Goal: Task Accomplishment & Management: Use online tool/utility

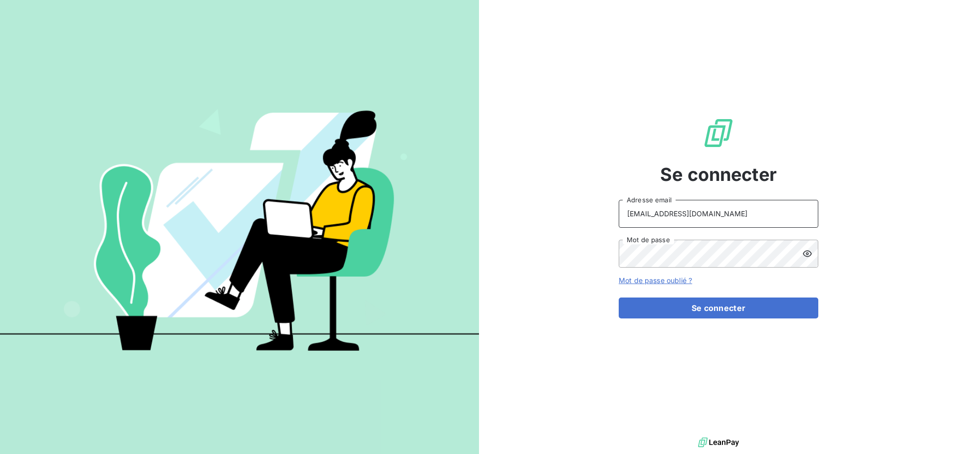
click at [725, 220] on input "[EMAIL_ADDRESS][DOMAIN_NAME]" at bounding box center [719, 214] width 200 height 28
type input "[EMAIL_ADDRESS][DOMAIN_NAME]"
click at [748, 313] on button "Se connecter" at bounding box center [719, 308] width 200 height 21
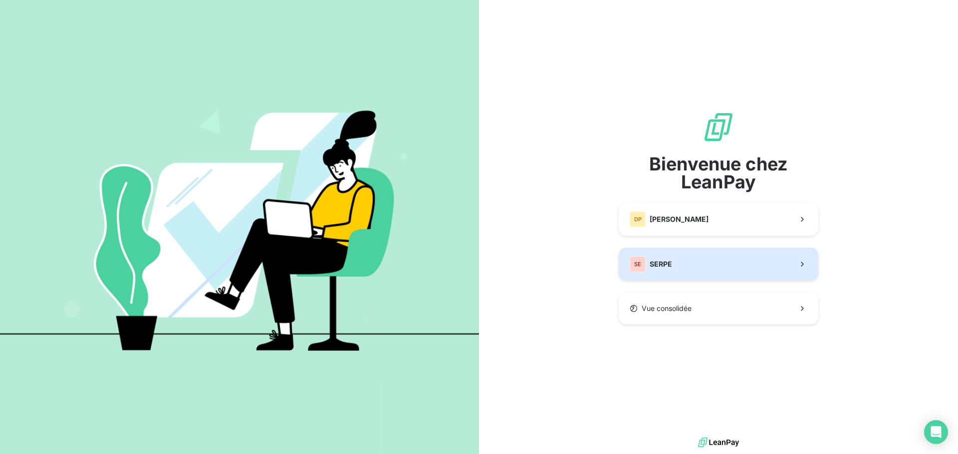
click at [656, 258] on div "SE SERPE" at bounding box center [651, 264] width 42 height 16
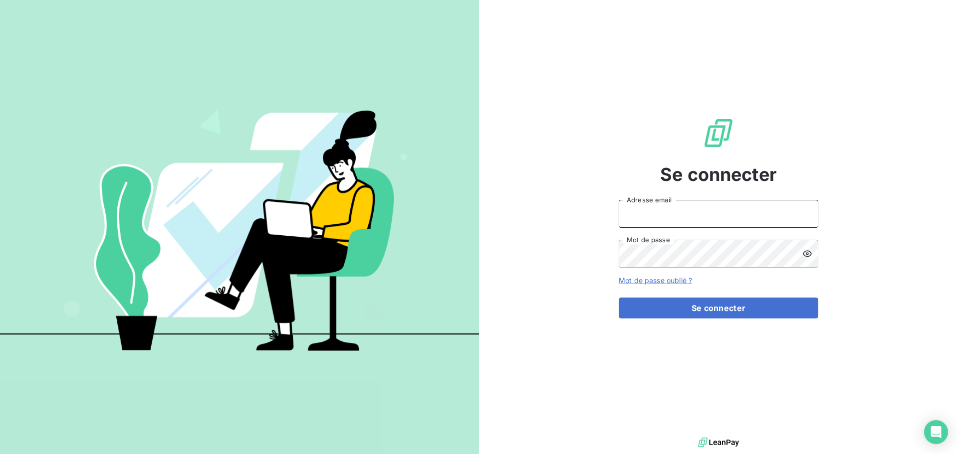
type input "[EMAIL_ADDRESS][DOMAIN_NAME]"
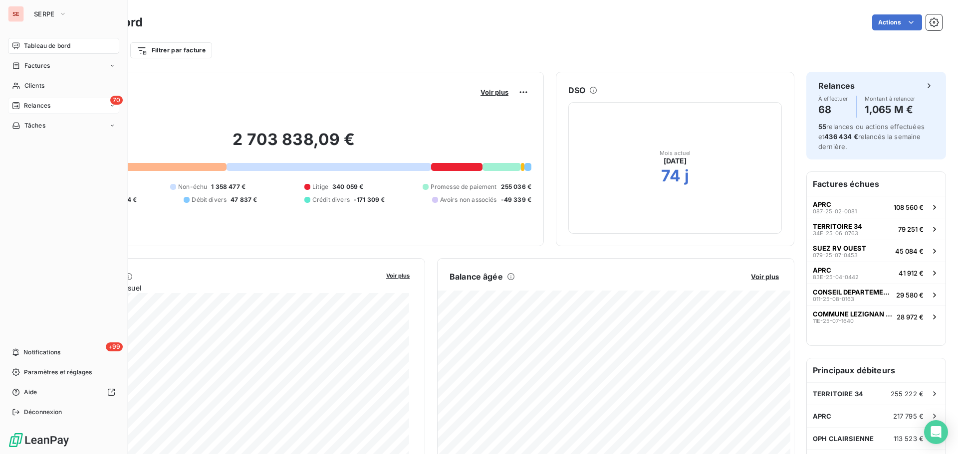
click at [43, 104] on span "Relances" at bounding box center [37, 105] width 26 height 9
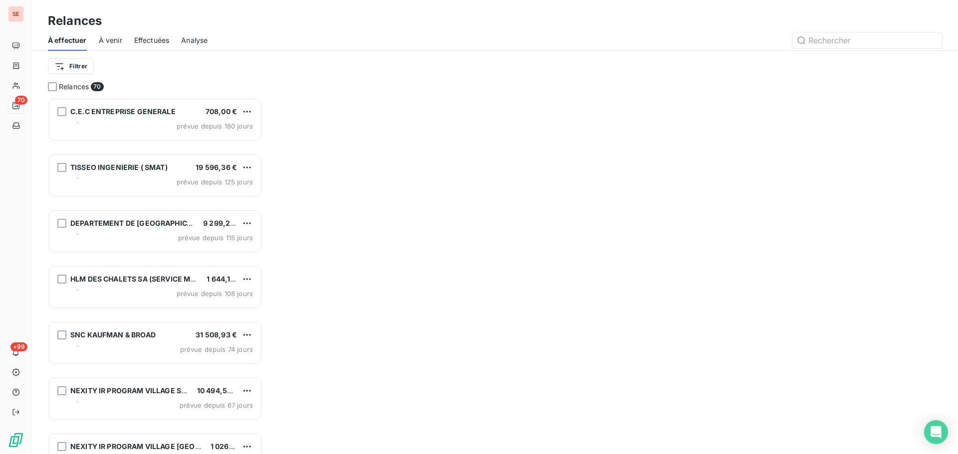
scroll to position [349, 207]
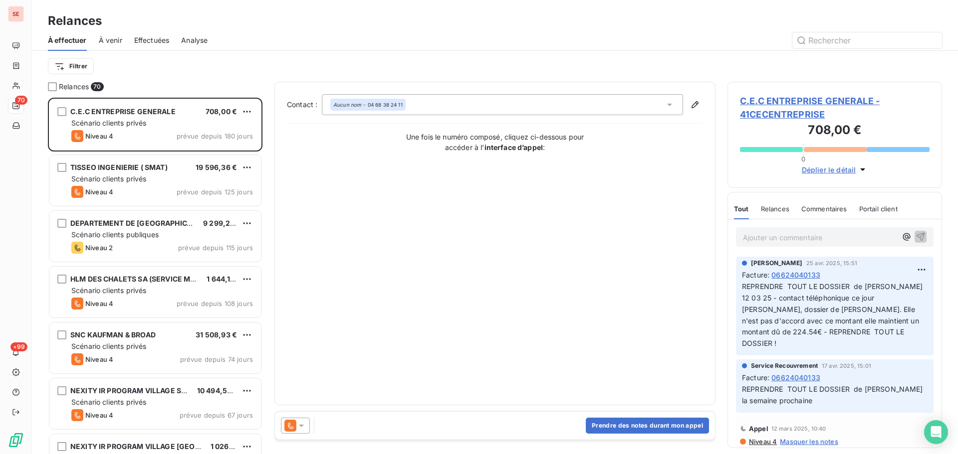
click at [116, 38] on span "À venir" at bounding box center [110, 40] width 23 height 10
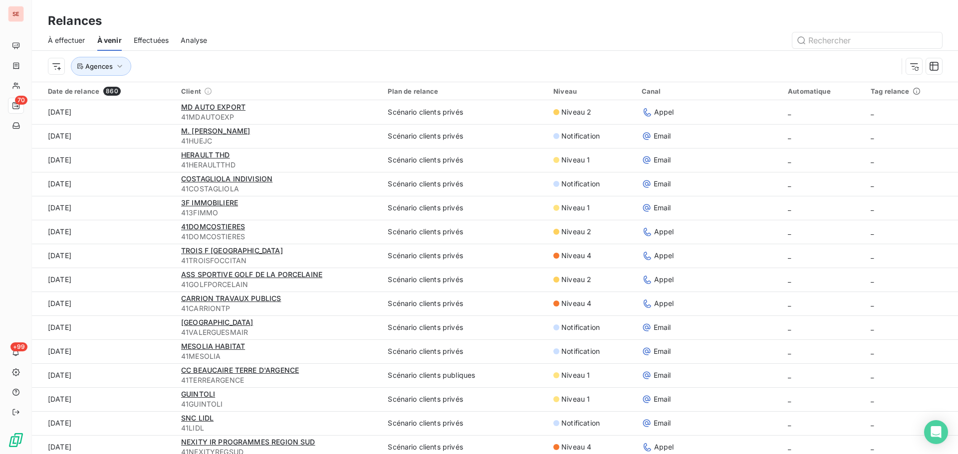
click at [147, 40] on span "Effectuées" at bounding box center [151, 40] width 35 height 10
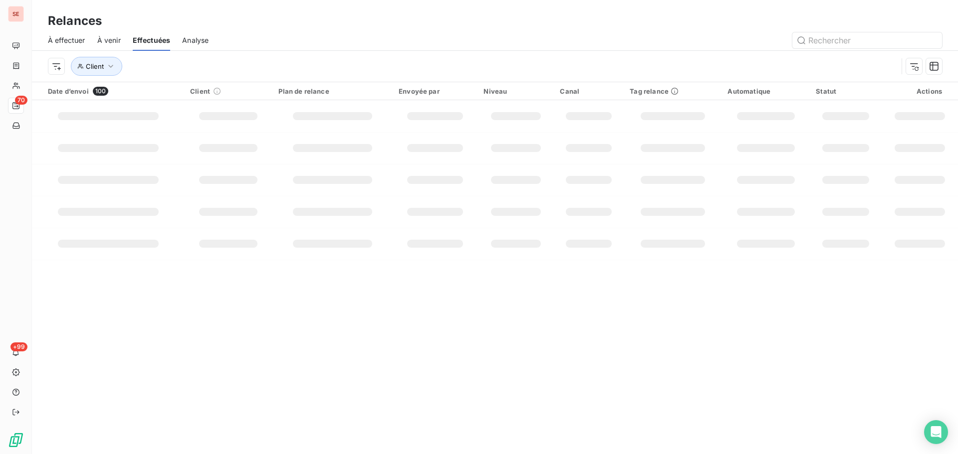
click at [56, 43] on span "À effectuer" at bounding box center [66, 40] width 37 height 10
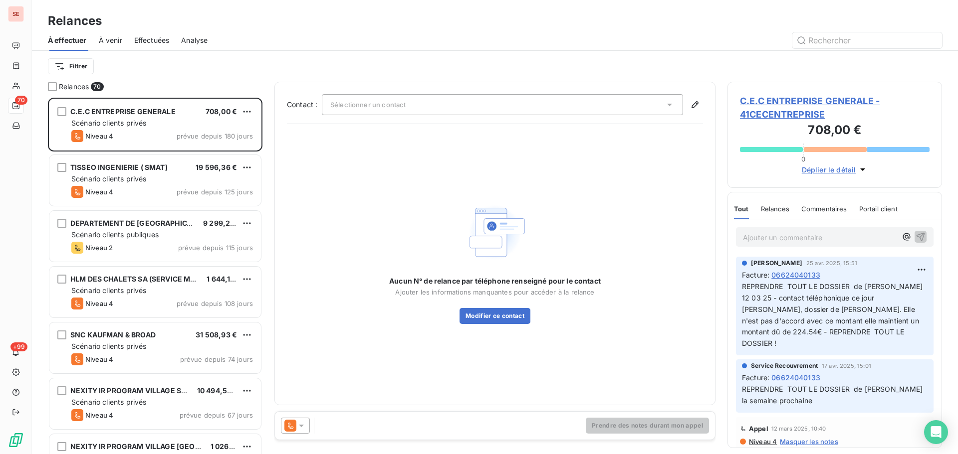
scroll to position [349, 207]
click at [152, 41] on span "Effectuées" at bounding box center [151, 40] width 35 height 10
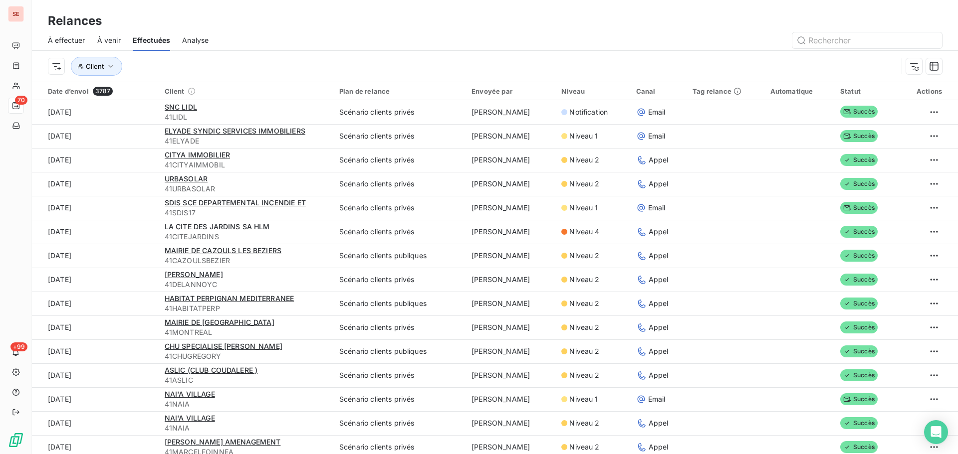
click at [200, 41] on span "Analyse" at bounding box center [195, 40] width 26 height 10
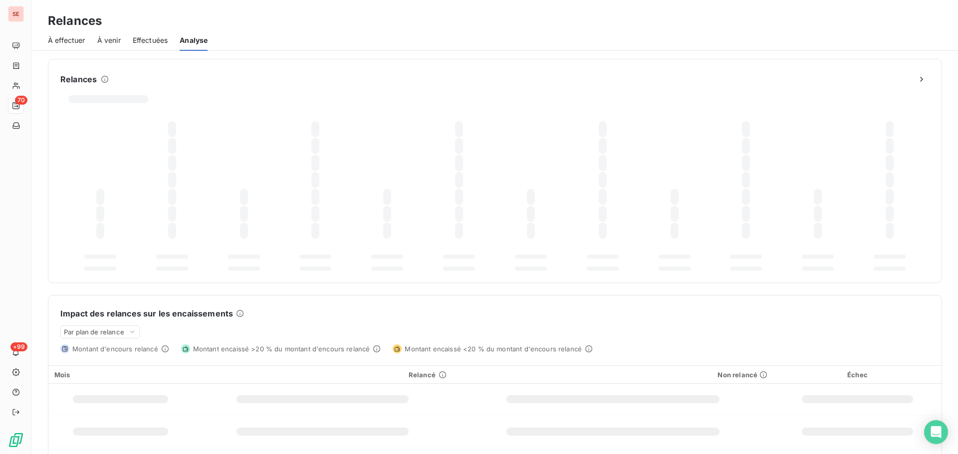
click at [162, 34] on div "Effectuées" at bounding box center [150, 40] width 35 height 21
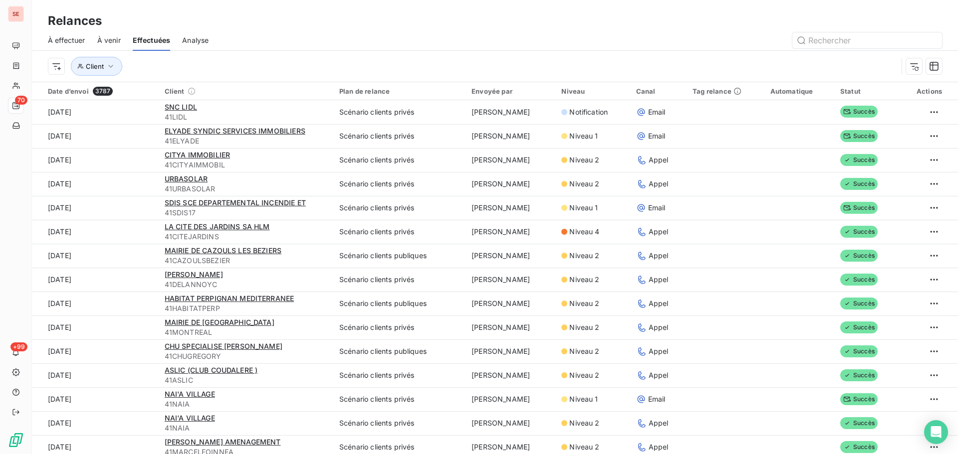
click at [108, 46] on div "À venir" at bounding box center [108, 40] width 23 height 21
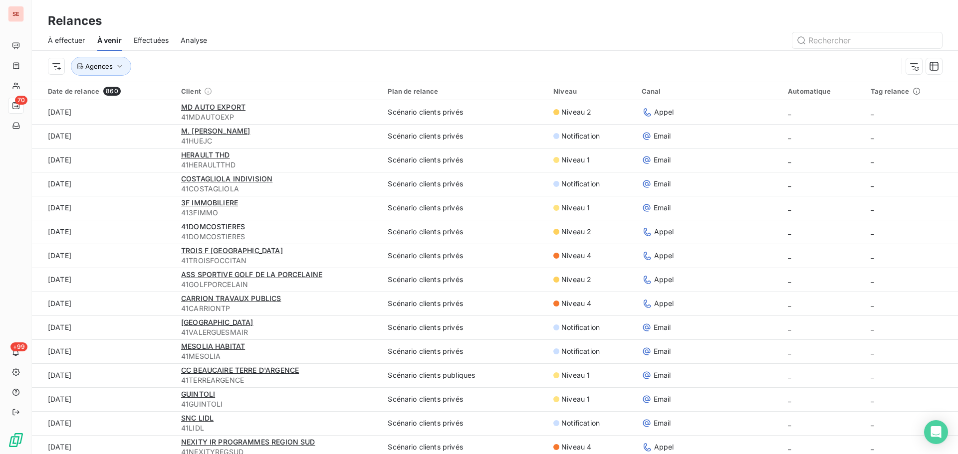
click at [75, 41] on span "À effectuer" at bounding box center [66, 40] width 37 height 10
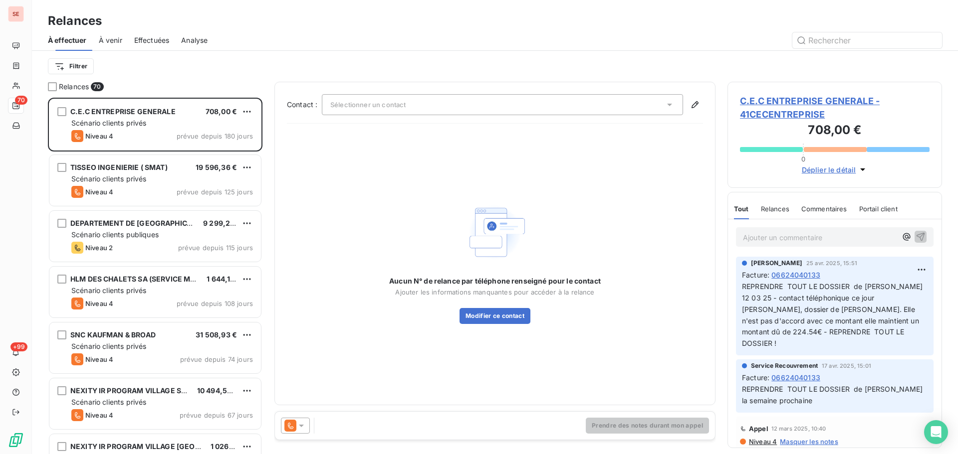
scroll to position [349, 207]
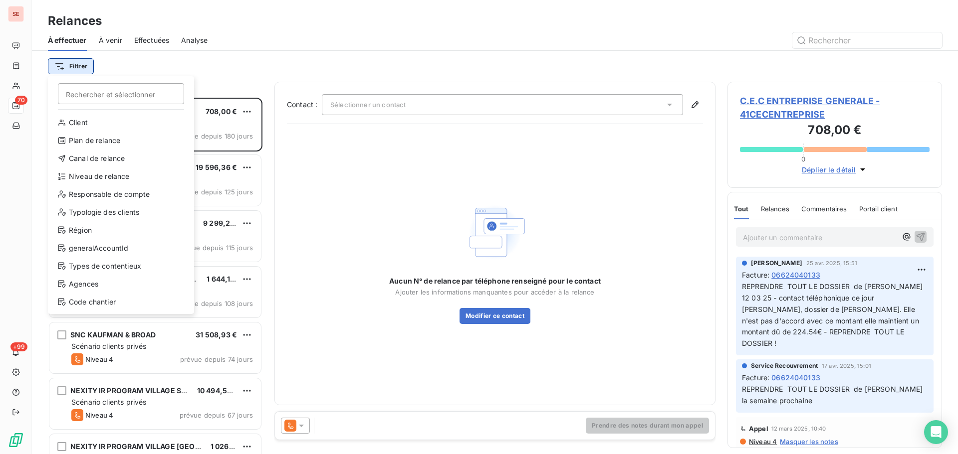
click at [78, 73] on html "SE 70 +99 Relances À effectuer À venir Effectuées Analyse Filtrer Rechercher et…" at bounding box center [479, 227] width 958 height 454
click at [109, 176] on div "Niveau de relance" at bounding box center [121, 177] width 138 height 16
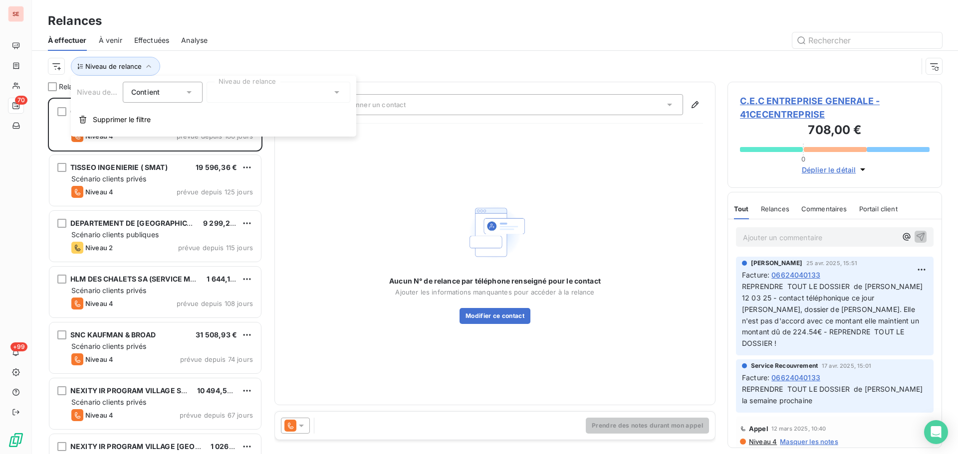
click at [263, 91] on div at bounding box center [279, 92] width 144 height 21
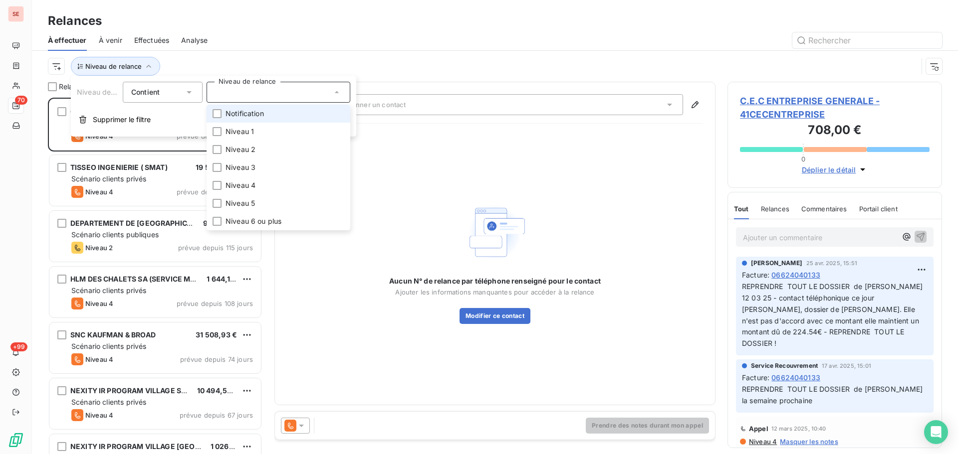
click at [244, 114] on span "Notification" at bounding box center [244, 114] width 38 height 10
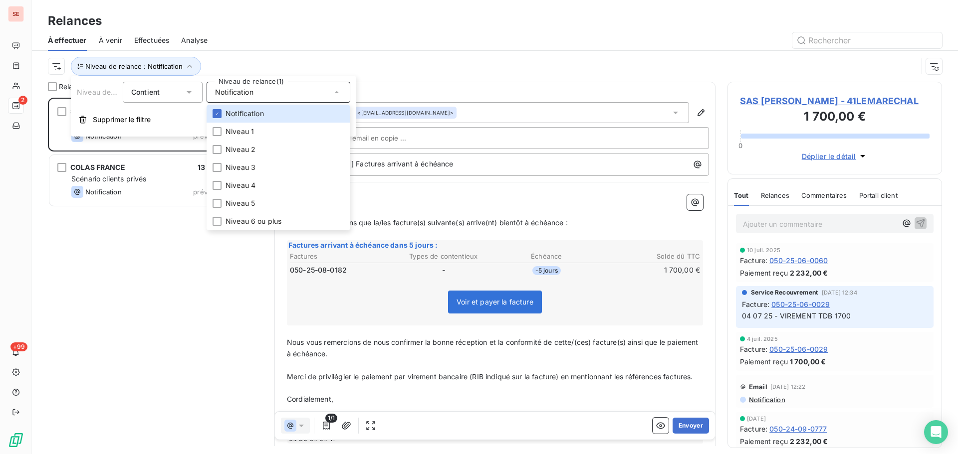
scroll to position [349, 207]
click at [292, 47] on div at bounding box center [581, 40] width 722 height 16
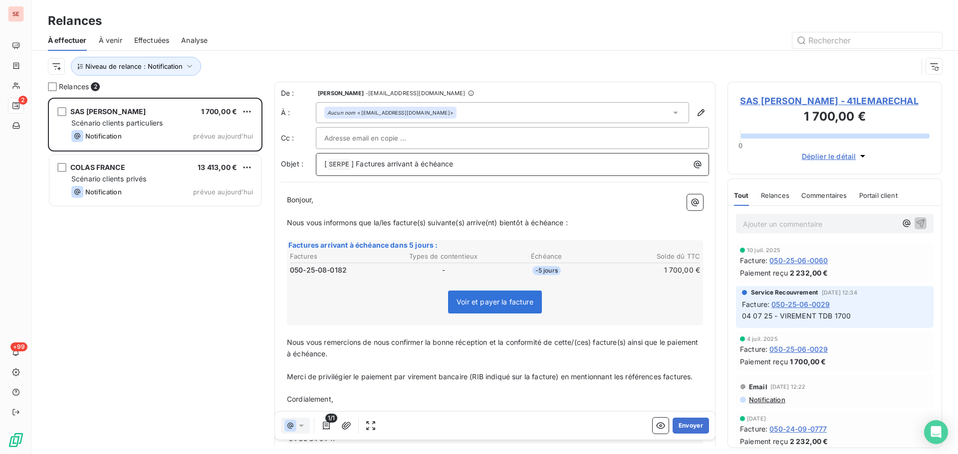
click at [473, 162] on p "[ SERPE ﻿ ] Factures arrivant à échéance" at bounding box center [514, 165] width 381 height 12
click at [395, 222] on span "Nous vous informons que la/les facture(s) suivante(s) arrive(nt) bientôt à éché…" at bounding box center [427, 223] width 281 height 8
click at [392, 225] on span "Nous vous informons que la/les facture(s) suivante(s) arrive(nt) bientôt à éché…" at bounding box center [427, 223] width 281 height 8
click at [415, 223] on span "Nous vous informons que la facture(s) suivante(s) arrive(nt) bientôt à échéance…" at bounding box center [421, 223] width 269 height 8
click at [446, 223] on span "Nous vous informons que la facture suivante(s) arrive(nt) bientôt à échéance :" at bounding box center [417, 223] width 260 height 8
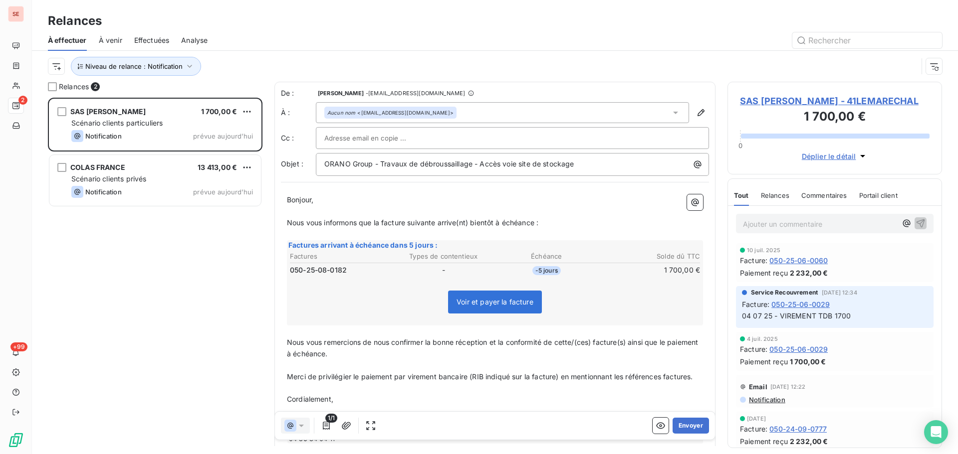
click at [470, 224] on span "Nous vous informons que la facture suivante arrive(nt) bientôt à échéance :" at bounding box center [412, 223] width 251 height 8
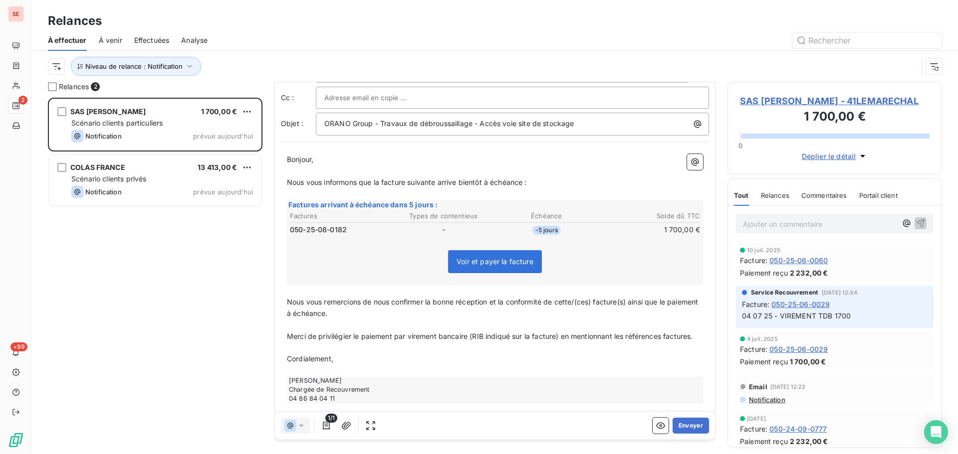
scroll to position [74, 0]
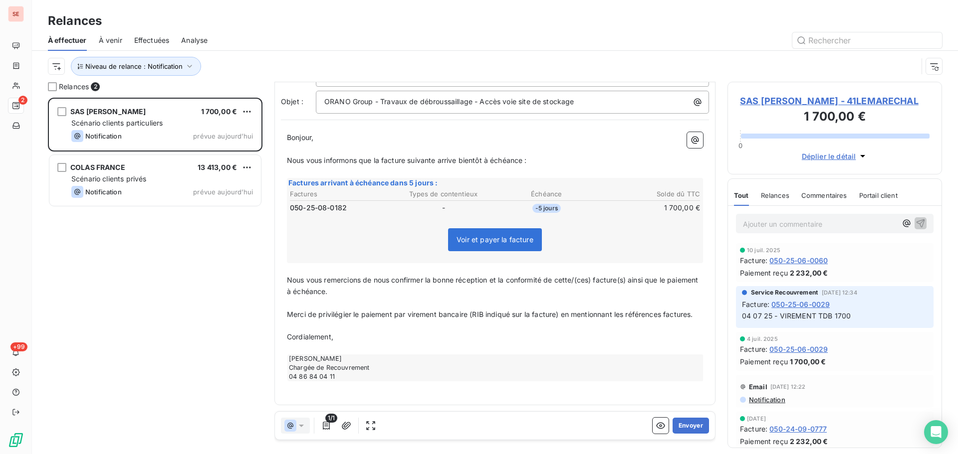
click at [596, 276] on span "Nous vous remercions de nous confirmer la bonne réception et la conformité de c…" at bounding box center [493, 286] width 413 height 20
click at [610, 276] on span "Nous vous remercions de nous confirmer la bonne réception et la conformité de c…" at bounding box center [487, 286] width 400 height 20
click at [349, 423] on icon "button" at bounding box center [346, 425] width 9 height 7
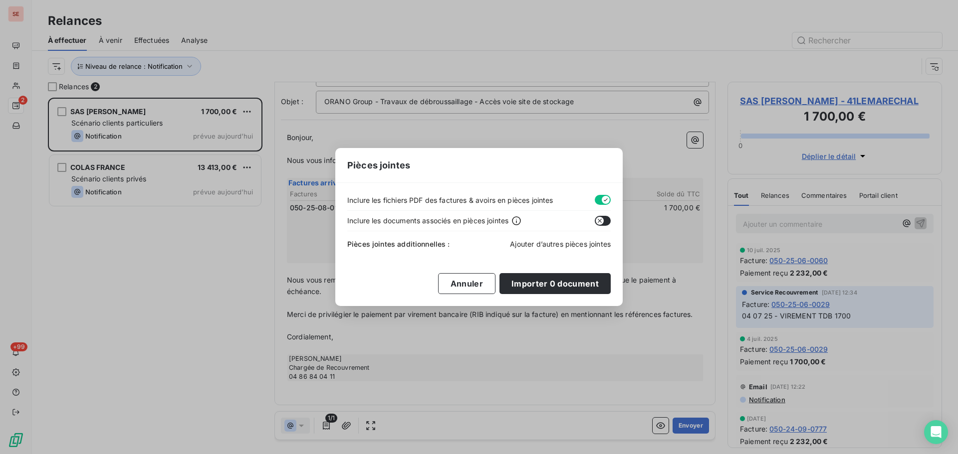
click at [542, 243] on span "Ajouter d’autres pièces jointes" at bounding box center [560, 244] width 101 height 8
click at [544, 245] on span "Ajouter d’autres pièces jointes" at bounding box center [560, 244] width 101 height 8
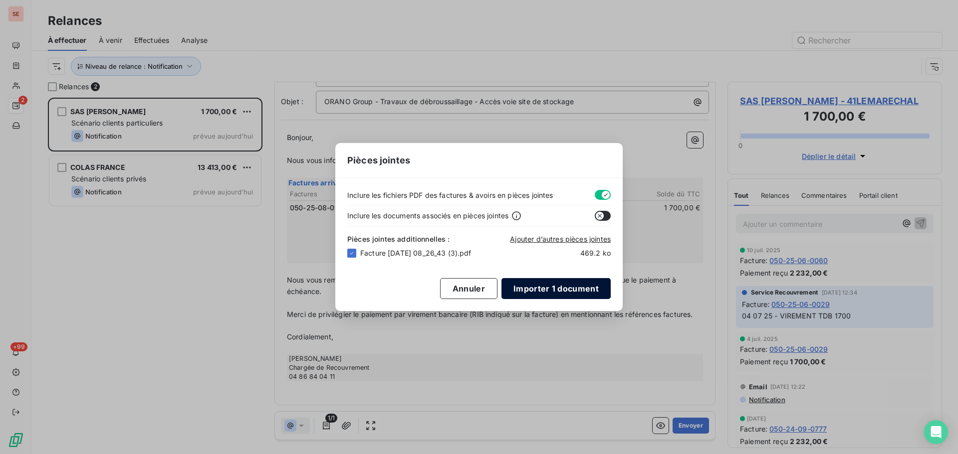
click at [567, 290] on button "Importer 1 document" at bounding box center [555, 288] width 109 height 21
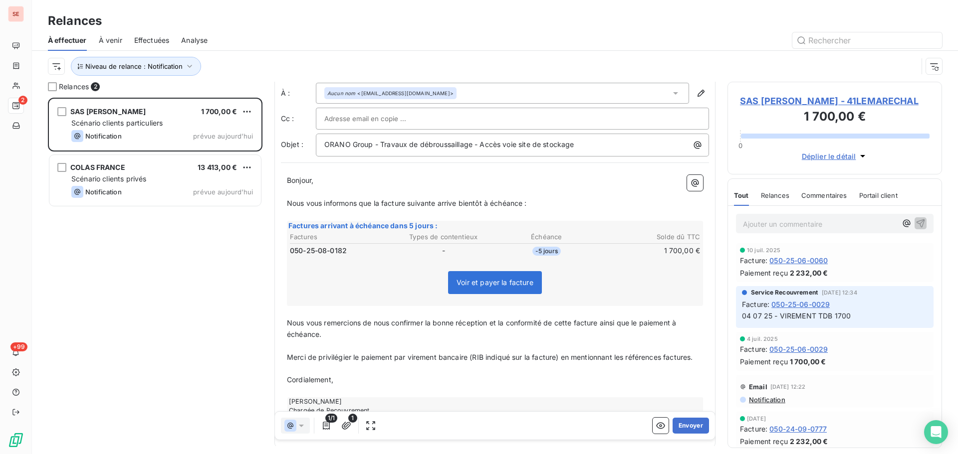
scroll to position [0, 0]
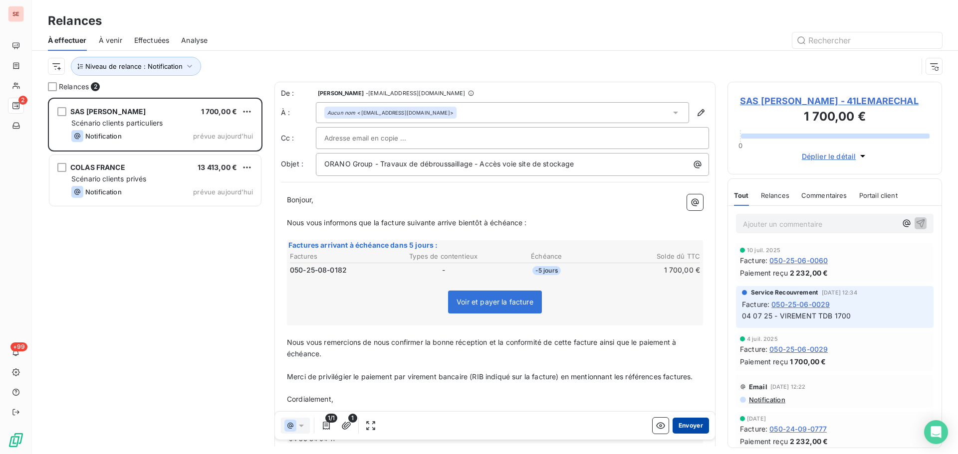
click at [675, 424] on button "Envoyer" at bounding box center [691, 426] width 36 height 16
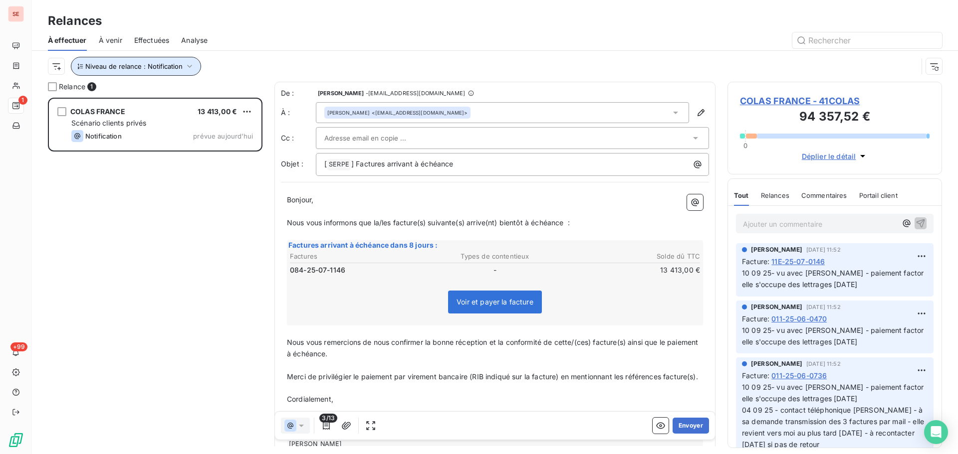
click at [131, 67] on span "Niveau de relance : Notification" at bounding box center [133, 66] width 97 height 8
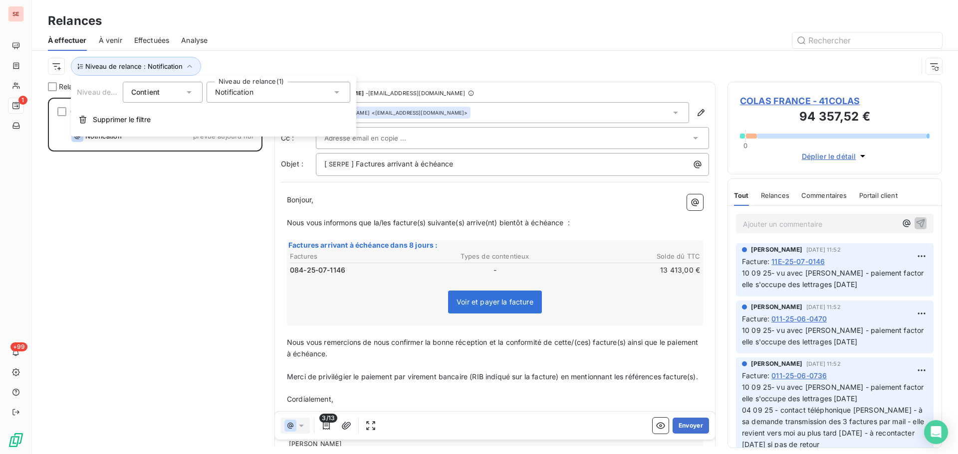
click at [235, 91] on span "Notification" at bounding box center [234, 92] width 38 height 10
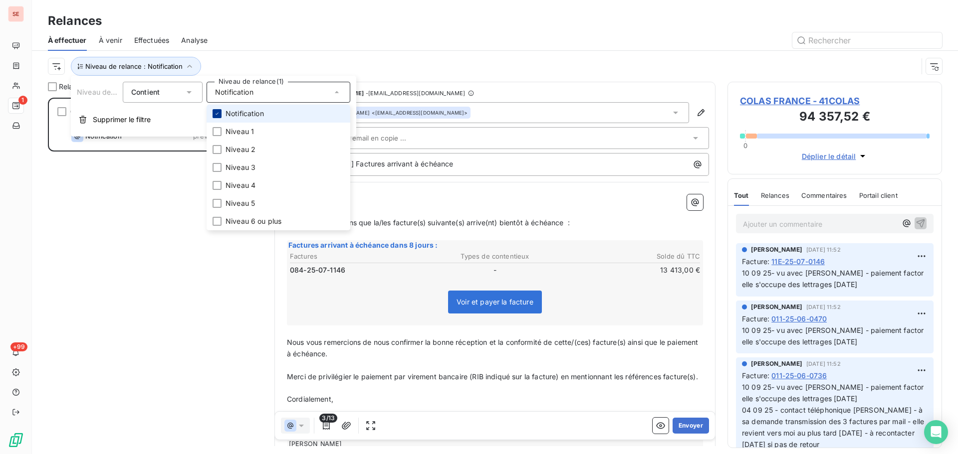
click at [219, 117] on div at bounding box center [217, 113] width 9 height 9
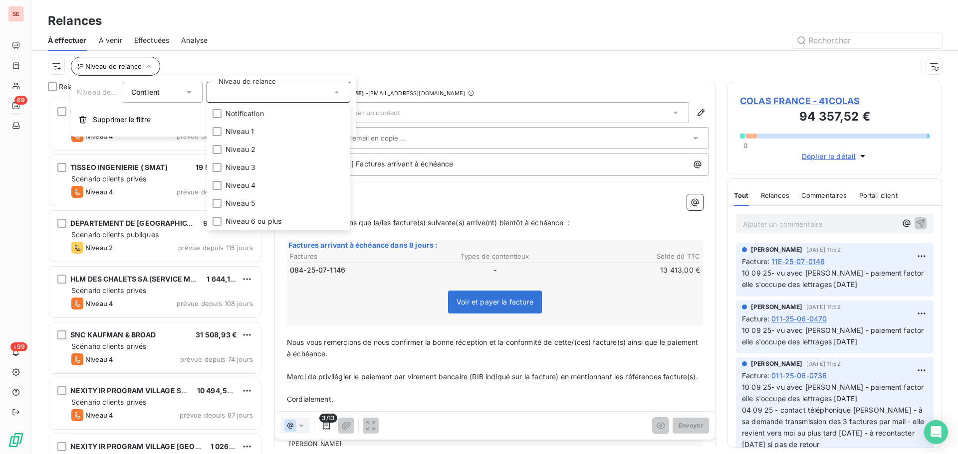
scroll to position [349, 207]
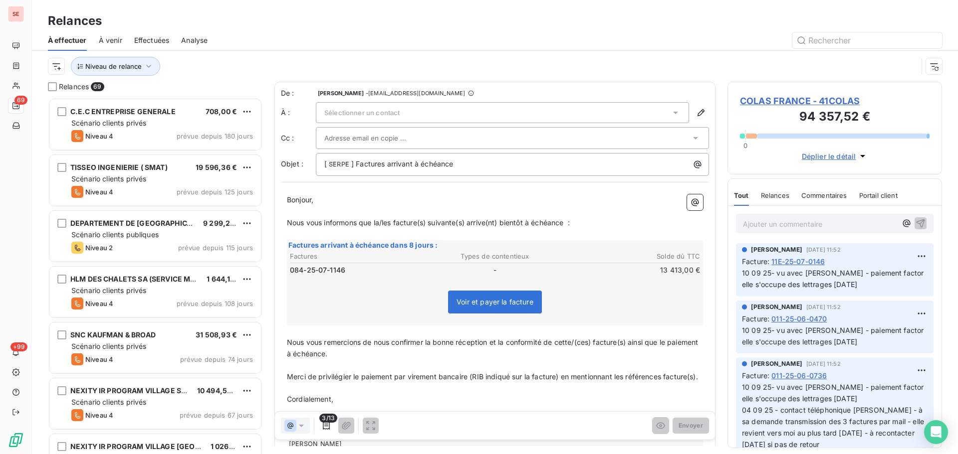
click at [196, 57] on div "Niveau de relance" at bounding box center [483, 66] width 870 height 19
click at [134, 71] on button "Niveau de relance" at bounding box center [115, 66] width 89 height 19
click at [231, 98] on div at bounding box center [279, 92] width 144 height 21
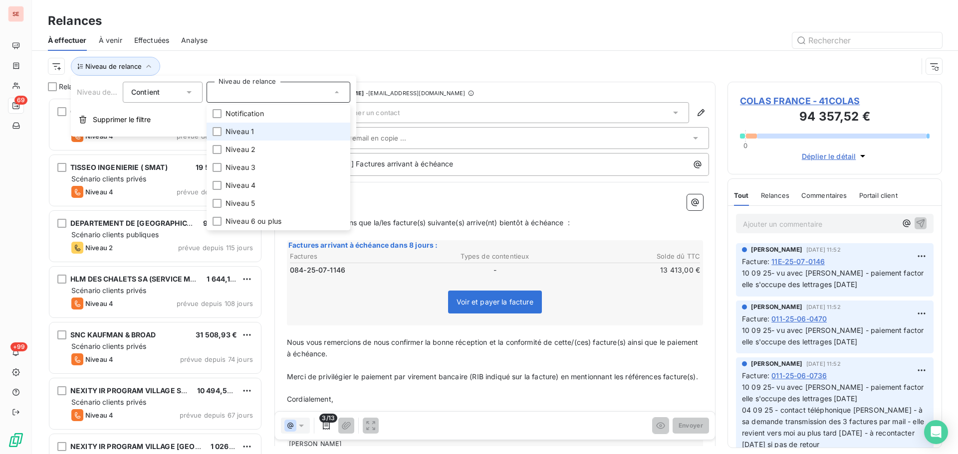
click at [235, 131] on span "Niveau 1" at bounding box center [239, 132] width 28 height 10
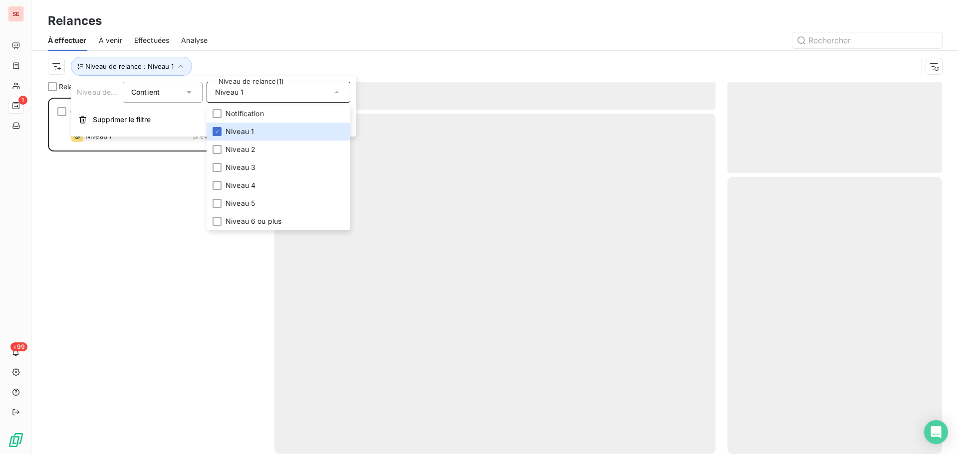
scroll to position [349, 207]
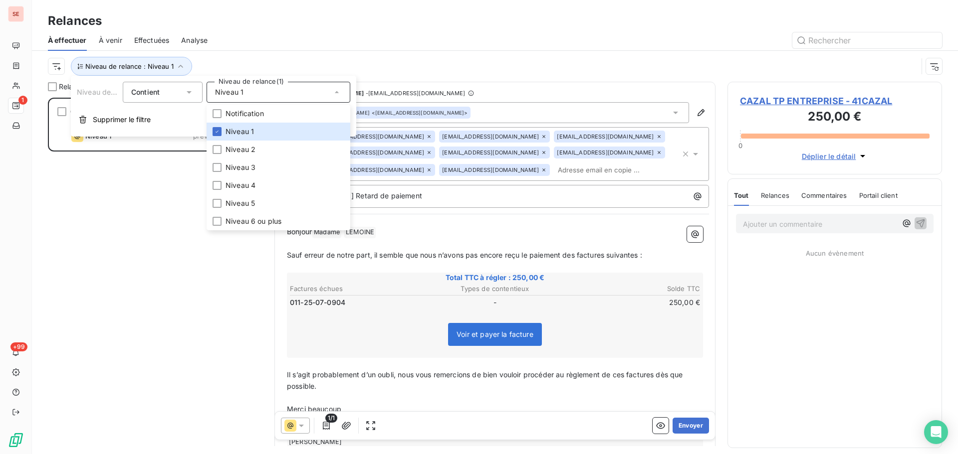
click at [299, 49] on div "À effectuer À venir Effectuées Analyse" at bounding box center [495, 40] width 926 height 21
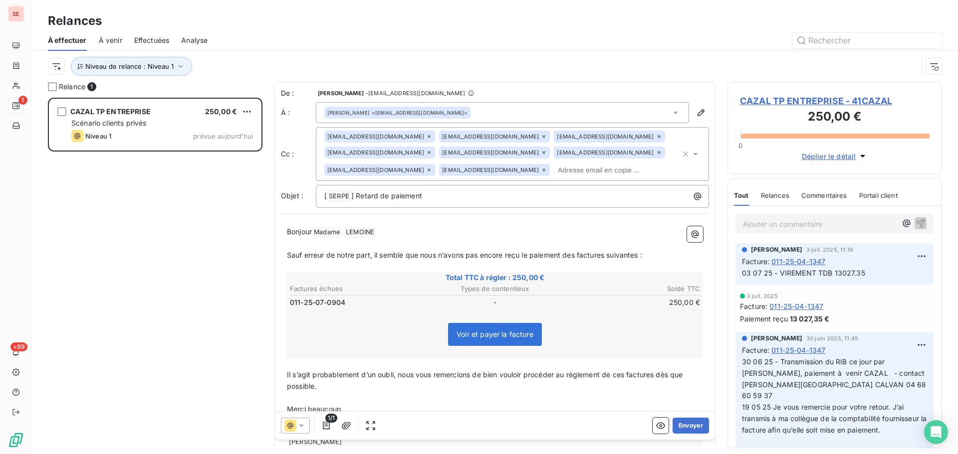
click at [802, 98] on span "CAZAL TP ENTREPRISE - 41CAZAL" at bounding box center [835, 100] width 190 height 13
click at [847, 99] on span "CAZAL TP ENTREPRISE - 41CAZAL" at bounding box center [835, 100] width 190 height 13
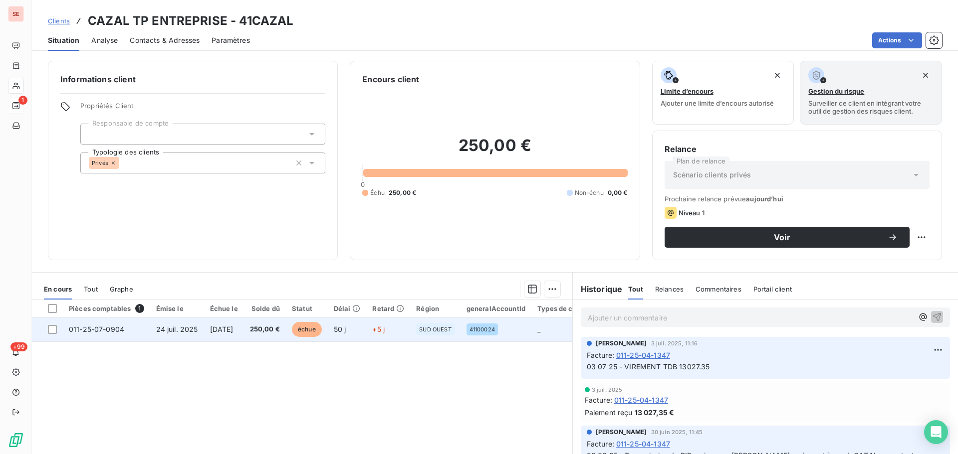
click at [244, 324] on td "[DATE]" at bounding box center [224, 330] width 40 height 24
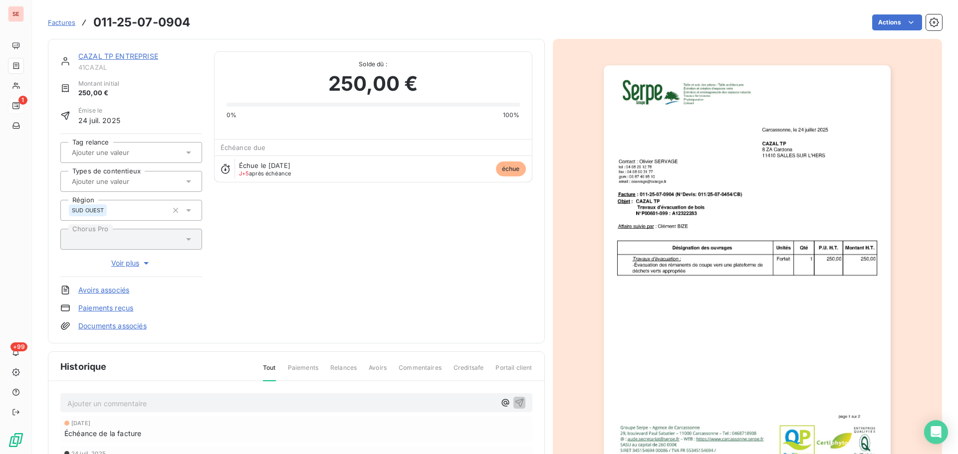
click at [182, 403] on p "Ajouter un commentaire ﻿" at bounding box center [281, 404] width 428 height 12
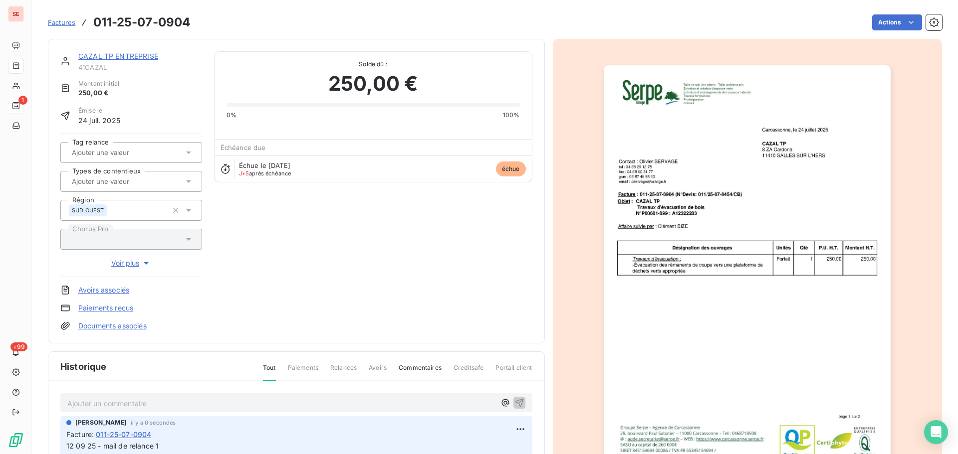
click at [138, 54] on link "CAZAL TP ENTREPRISE" at bounding box center [118, 56] width 80 height 8
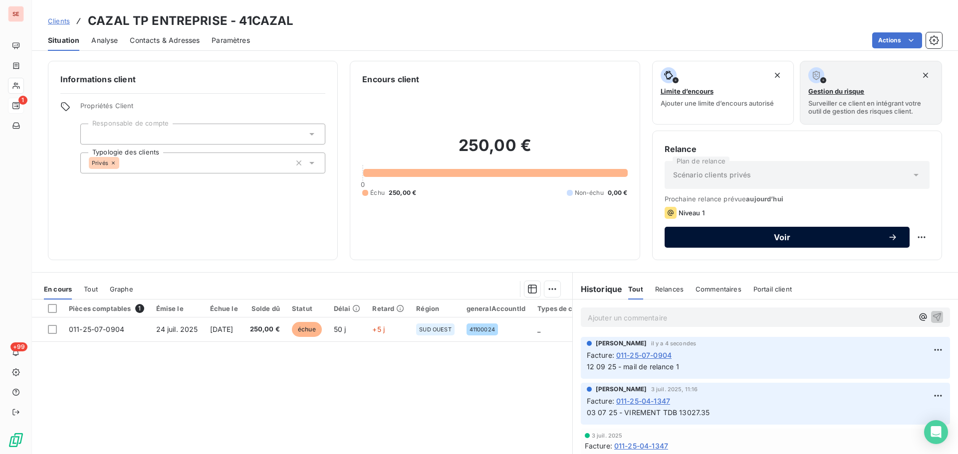
click at [697, 239] on span "Voir" at bounding box center [781, 237] width 211 height 8
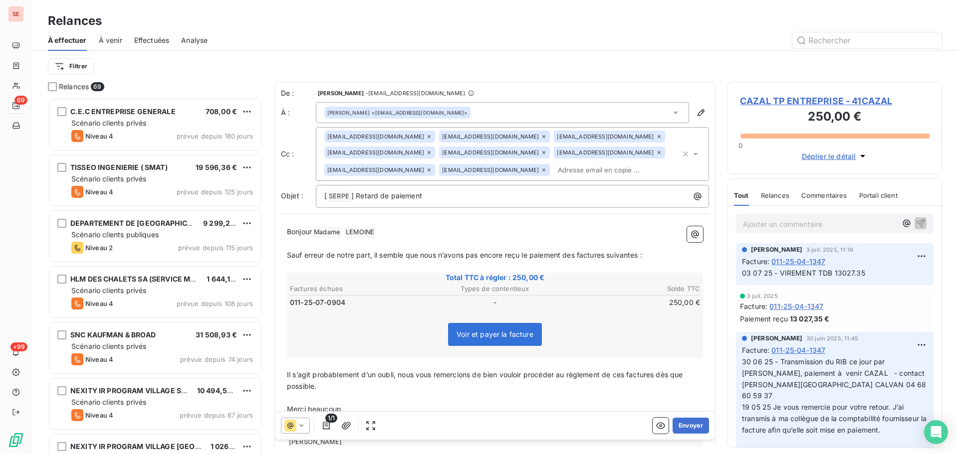
scroll to position [349, 207]
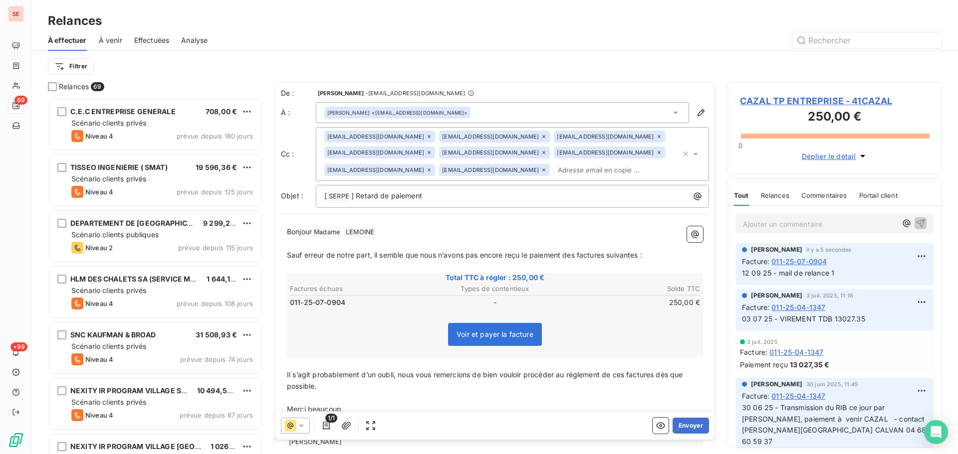
click at [426, 134] on icon at bounding box center [429, 137] width 6 height 6
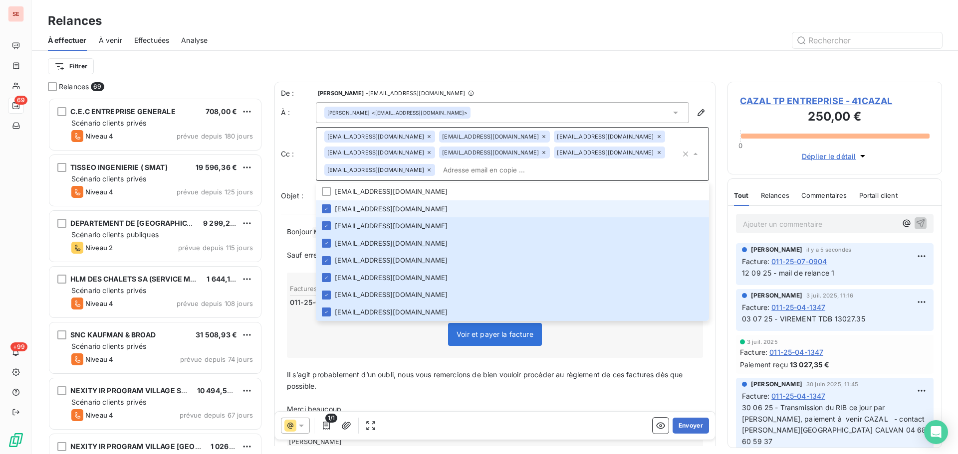
click at [428, 137] on icon at bounding box center [429, 136] width 3 height 3
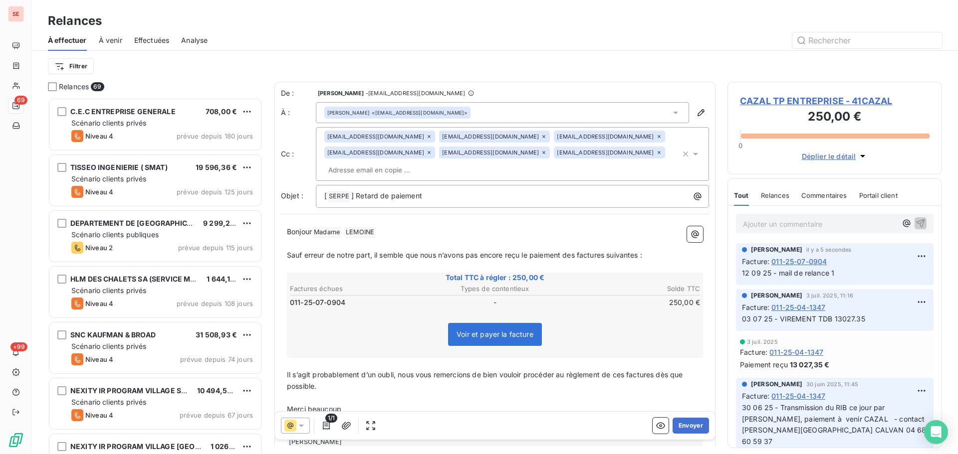
click at [426, 137] on icon at bounding box center [429, 137] width 6 height 6
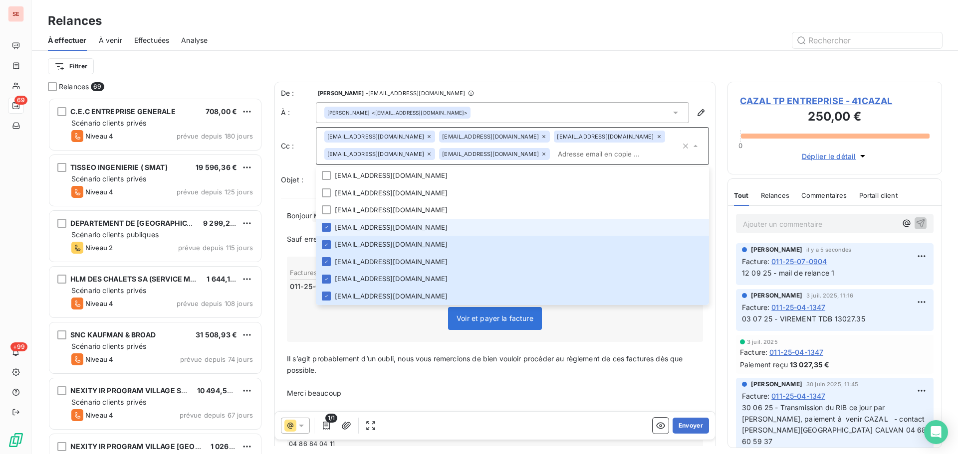
click at [426, 134] on icon at bounding box center [429, 137] width 6 height 6
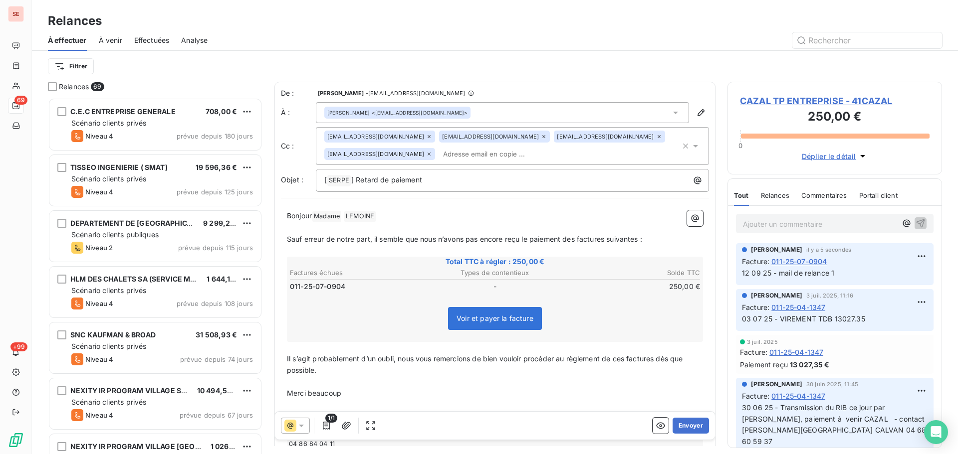
click at [378, 135] on div "[EMAIL_ADDRESS][DOMAIN_NAME]" at bounding box center [379, 137] width 111 height 12
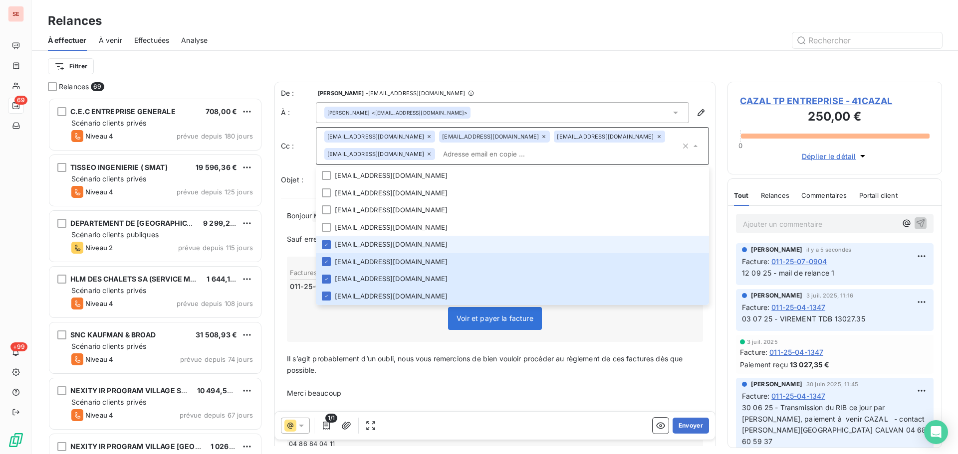
click at [426, 135] on icon at bounding box center [429, 137] width 6 height 6
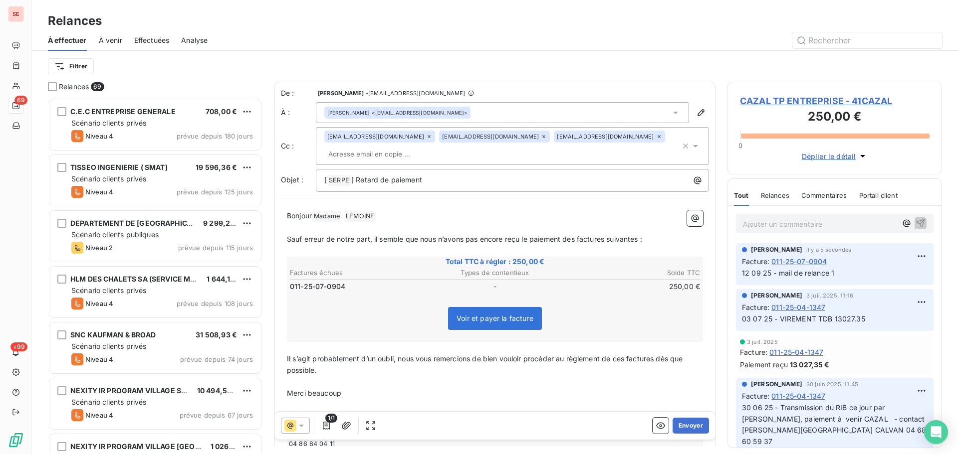
click at [426, 138] on icon at bounding box center [429, 137] width 6 height 6
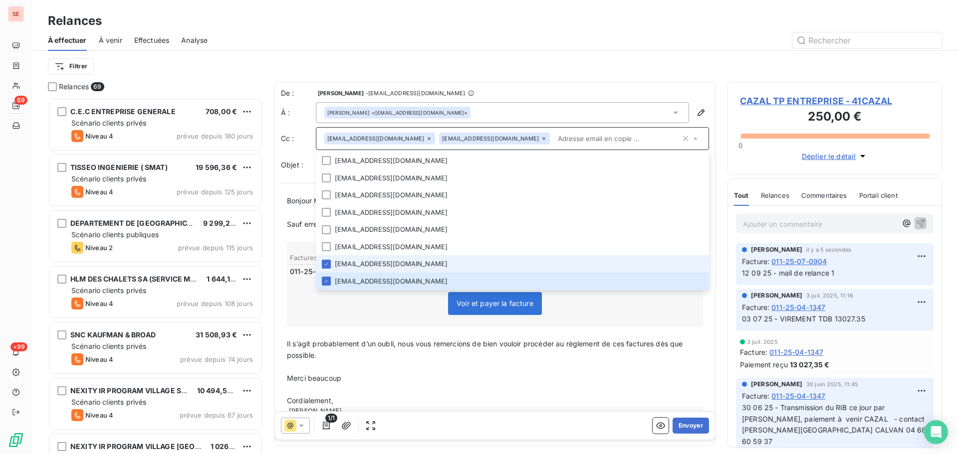
click at [386, 135] on div "[EMAIL_ADDRESS][DOMAIN_NAME]" at bounding box center [379, 139] width 111 height 12
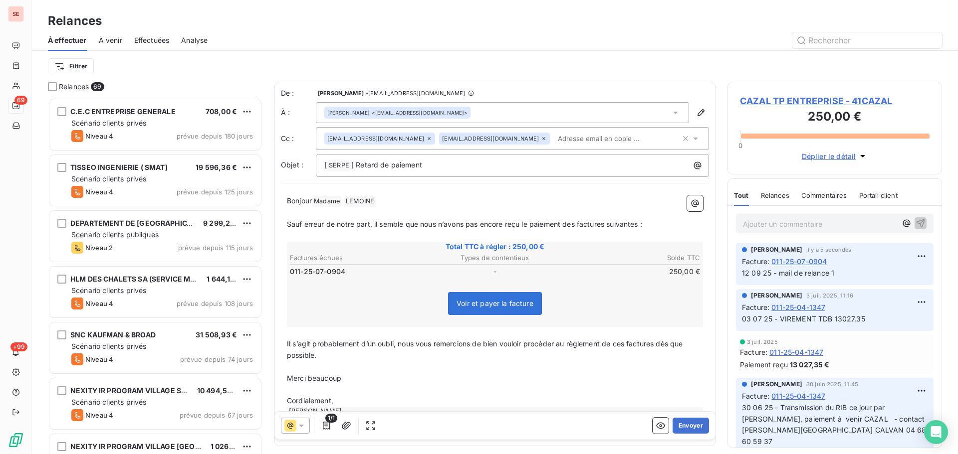
click at [541, 137] on icon at bounding box center [544, 139] width 6 height 6
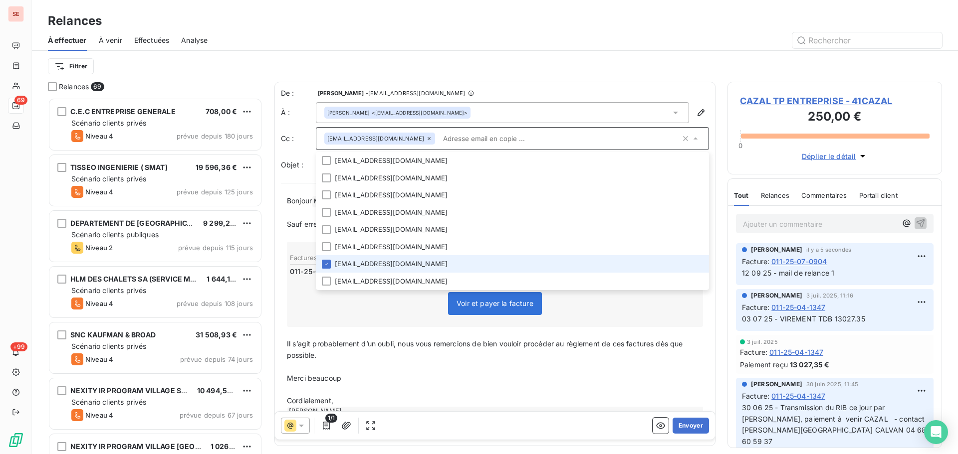
click at [426, 136] on icon at bounding box center [429, 139] width 6 height 6
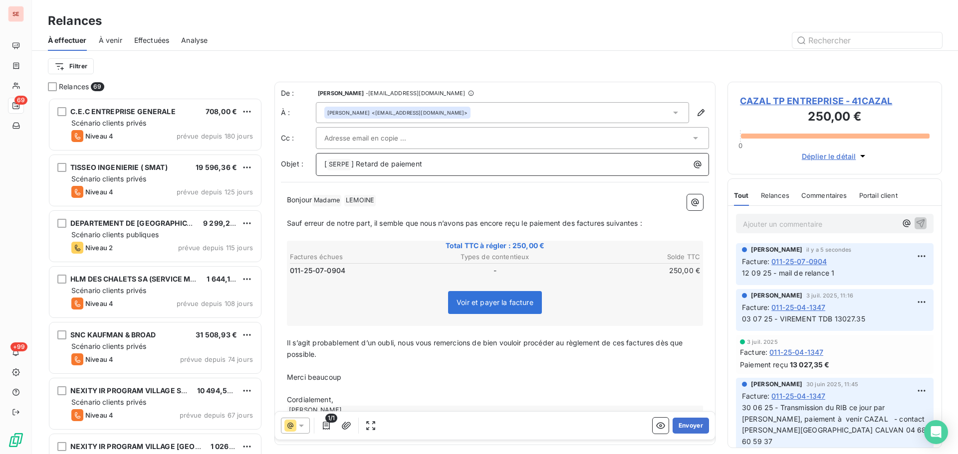
click at [356, 161] on span "] Retard de paiement" at bounding box center [386, 164] width 71 height 8
click at [403, 164] on p "Retard de paiement" at bounding box center [514, 164] width 381 height 11
click at [326, 199] on span "Madame ﻿" at bounding box center [326, 200] width 29 height 11
click at [340, 205] on span "LEMOINE ﻿" at bounding box center [327, 200] width 31 height 11
click at [578, 222] on span "Sauf erreur de notre part, il semble que nous n’avons pas encore reçu le paieme…" at bounding box center [464, 223] width 355 height 8
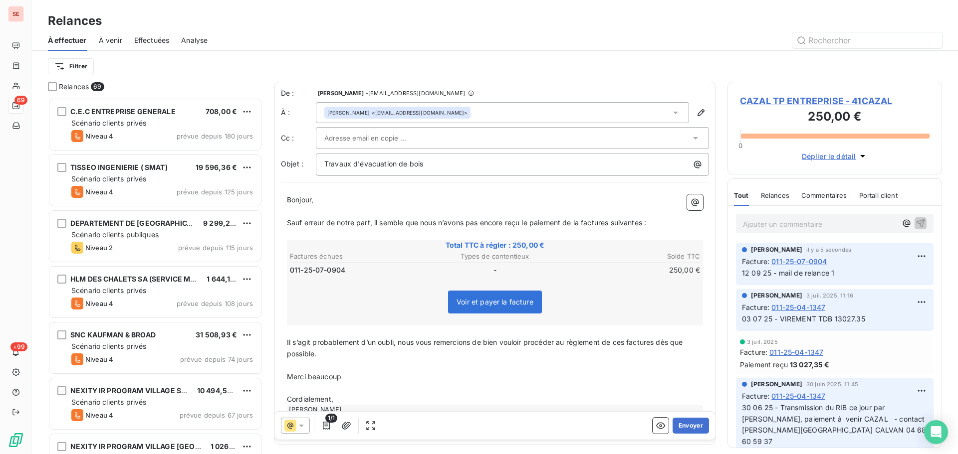
click at [611, 224] on span "Sauf erreur de notre part, il semble que nous n’avons pas encore reçu le paieme…" at bounding box center [466, 223] width 359 height 8
click at [642, 225] on span "Sauf erreur de notre part, il semble que nous n’avons pas encore reçu le paieme…" at bounding box center [465, 223] width 356 height 8
click at [628, 345] on span "Il s’agit probablement d’un oubli, nous vous remercions de bien vouloir procéde…" at bounding box center [486, 348] width 398 height 20
click at [665, 340] on span "Il s’agit probablement d’un oubli, nous vous remercions de bien vouloir procéde…" at bounding box center [489, 348] width 404 height 20
click at [660, 348] on p "Il s’agit probablement d’un oubli, nous vous remercions de bien vouloir procéde…" at bounding box center [495, 348] width 416 height 23
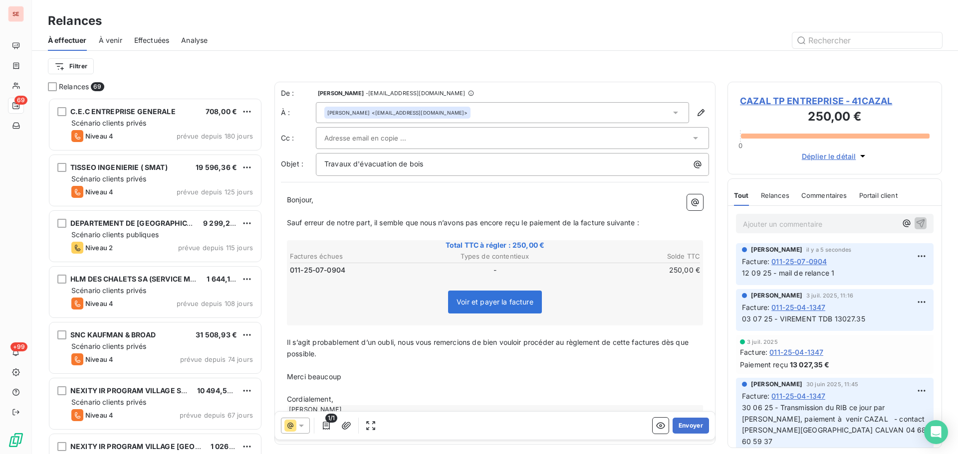
click at [661, 341] on span "Il s’agit probablement d’un oubli, nous vous remercions de bien vouloir procéde…" at bounding box center [489, 348] width 404 height 20
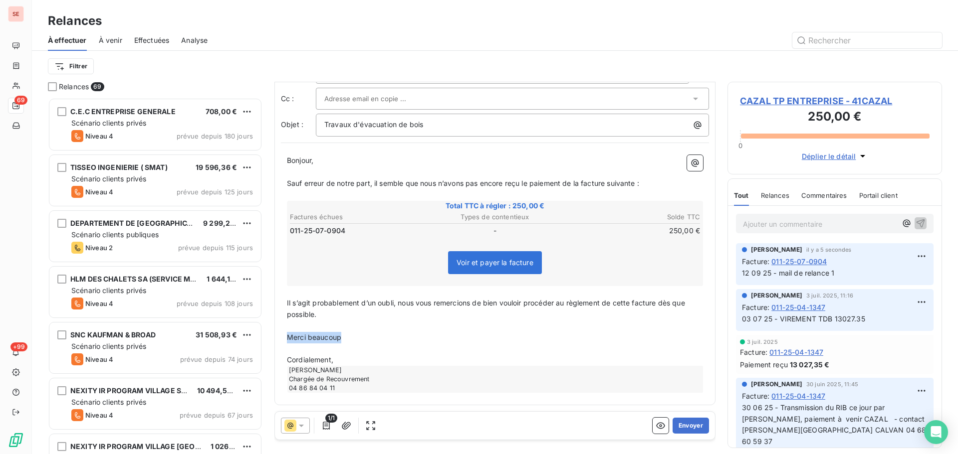
drag, startPoint x: 359, startPoint y: 339, endPoint x: 288, endPoint y: 335, distance: 71.0
click at [288, 335] on p "Merci beaucoup" at bounding box center [495, 337] width 416 height 11
click at [357, 363] on p "Cordialement," at bounding box center [495, 360] width 416 height 11
click at [345, 423] on icon "button" at bounding box center [346, 426] width 10 height 10
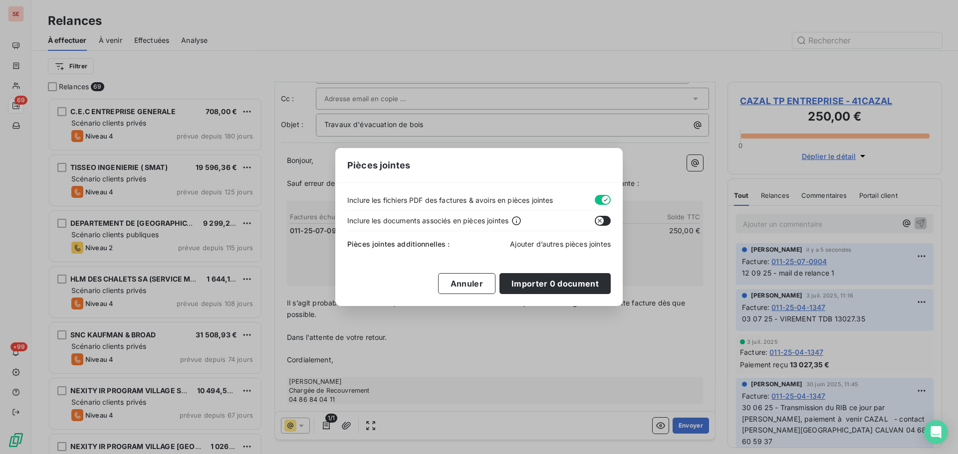
click at [538, 240] on span "Ajouter d’autres pièces jointes" at bounding box center [560, 244] width 101 height 8
click at [531, 243] on span "Ajouter d’autres pièces jointes" at bounding box center [560, 244] width 101 height 8
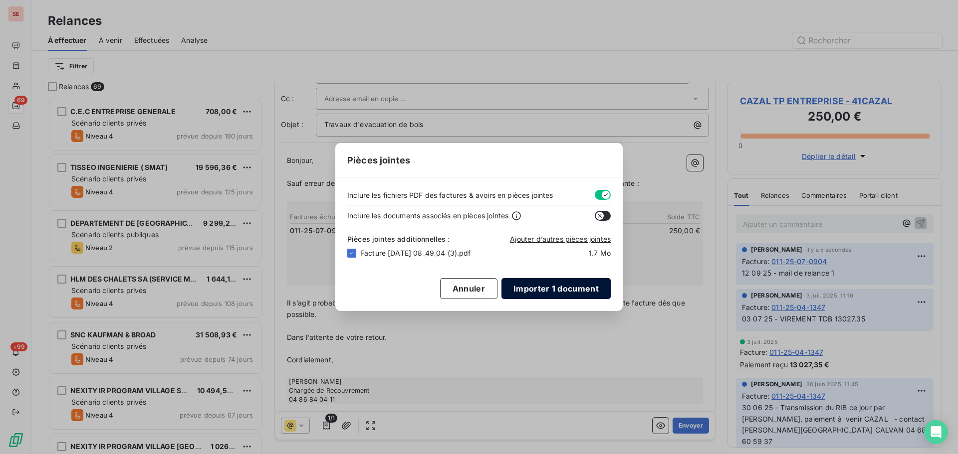
click at [573, 294] on button "Importer 1 document" at bounding box center [555, 288] width 109 height 21
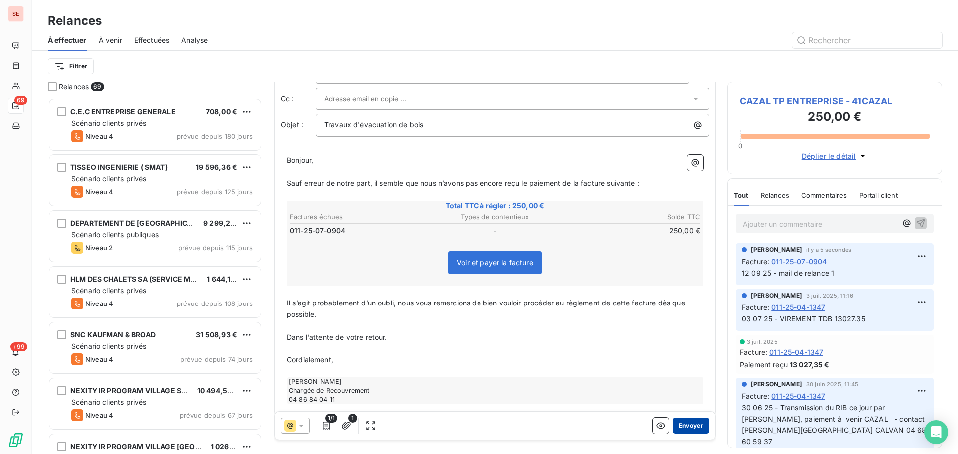
click at [682, 430] on button "Envoyer" at bounding box center [691, 426] width 36 height 16
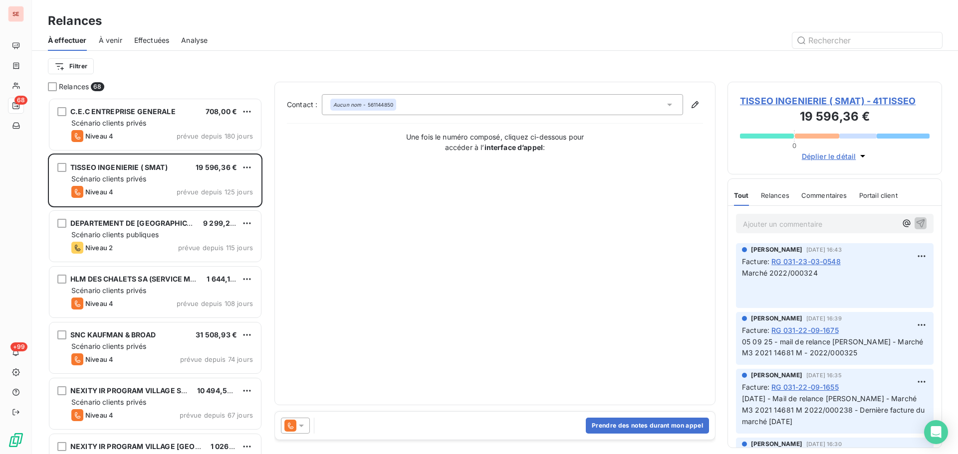
click at [152, 41] on span "Effectuées" at bounding box center [151, 40] width 35 height 10
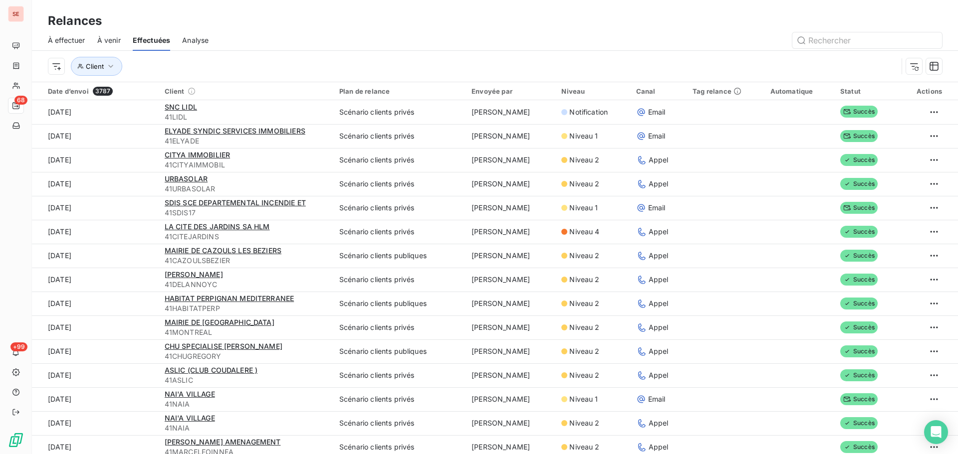
click at [298, 54] on div "Client" at bounding box center [495, 66] width 894 height 31
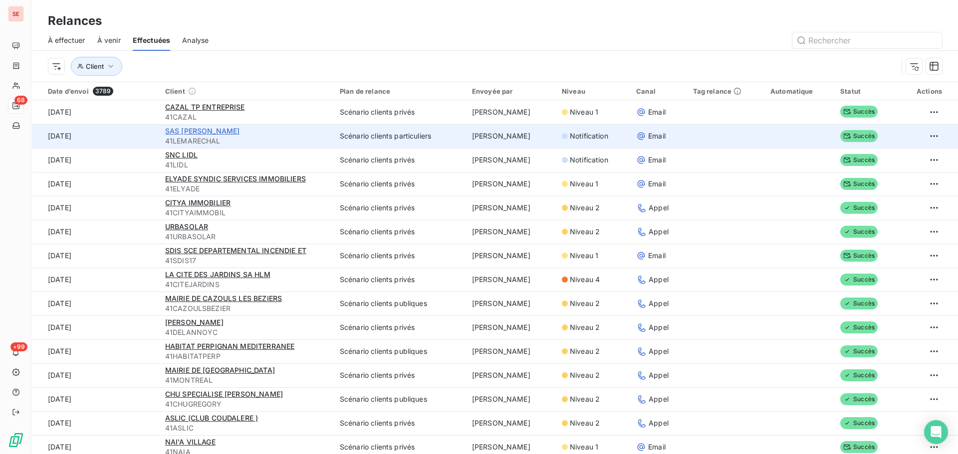
click at [231, 133] on span "SAS [PERSON_NAME]" at bounding box center [202, 131] width 75 height 8
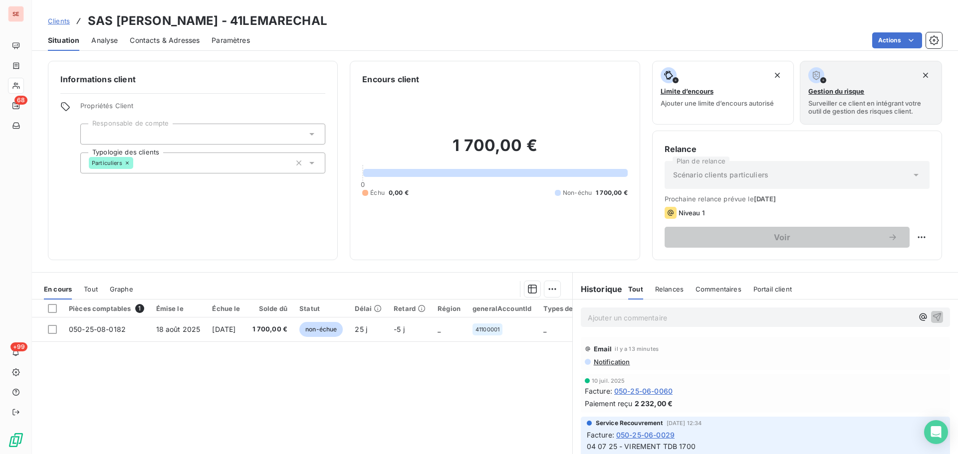
click at [164, 41] on span "Contacts & Adresses" at bounding box center [165, 40] width 70 height 10
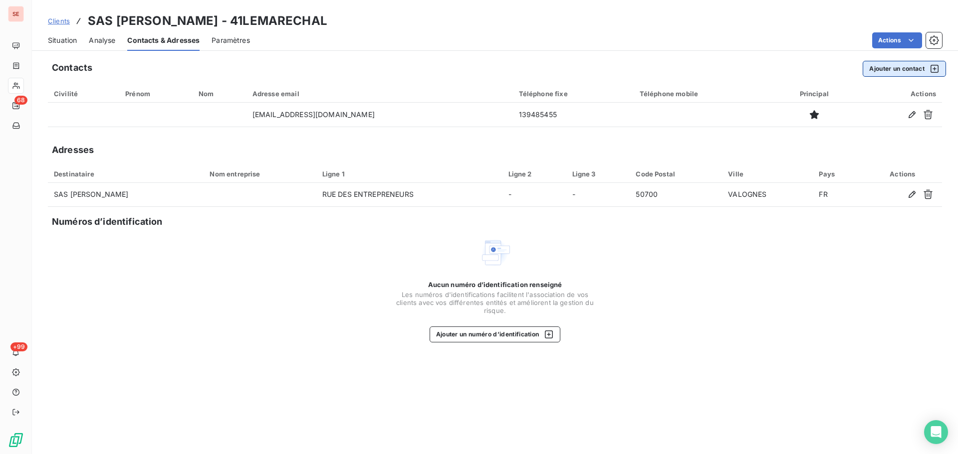
click at [897, 70] on button "Ajouter un contact" at bounding box center [904, 69] width 83 height 16
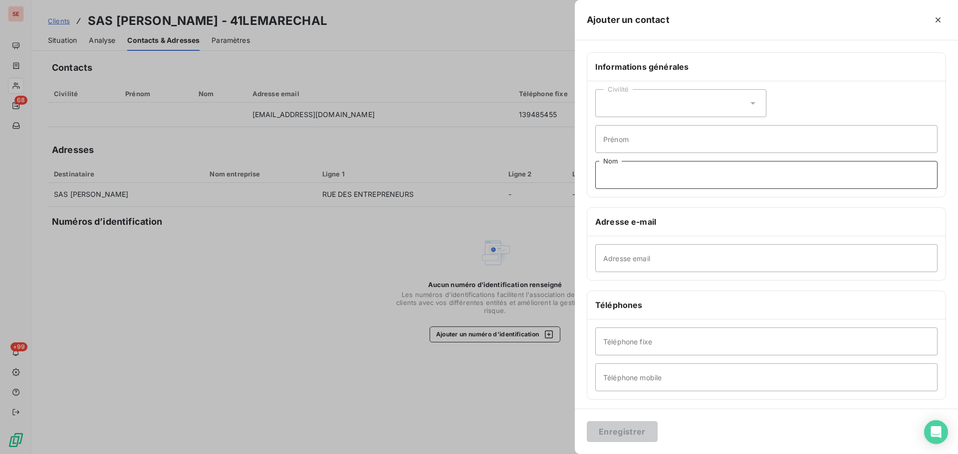
click at [643, 174] on input "Nom" at bounding box center [766, 175] width 342 height 28
paste input "La relation fournisseurs reste joignable par téléphone uniquement du [DATE] au …"
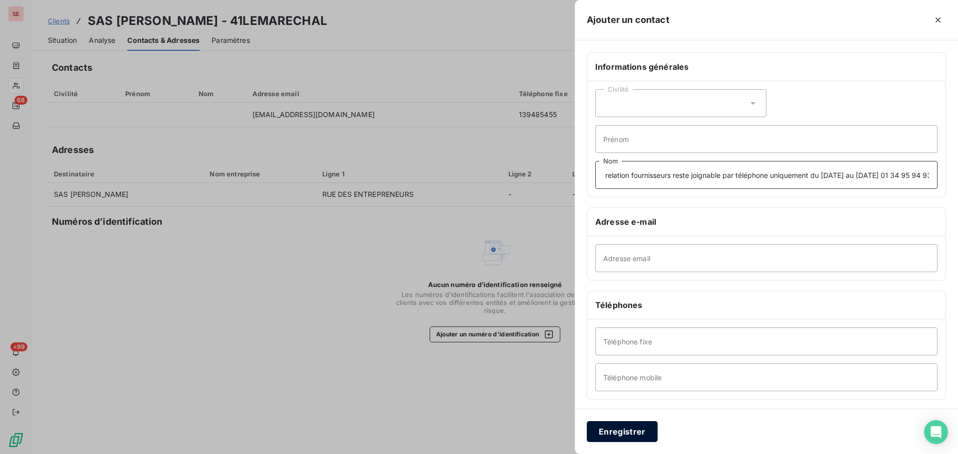
type input "La relation fournisseurs reste joignable par téléphone uniquement du [DATE] au …"
click at [627, 434] on button "Enregistrer" at bounding box center [622, 432] width 71 height 21
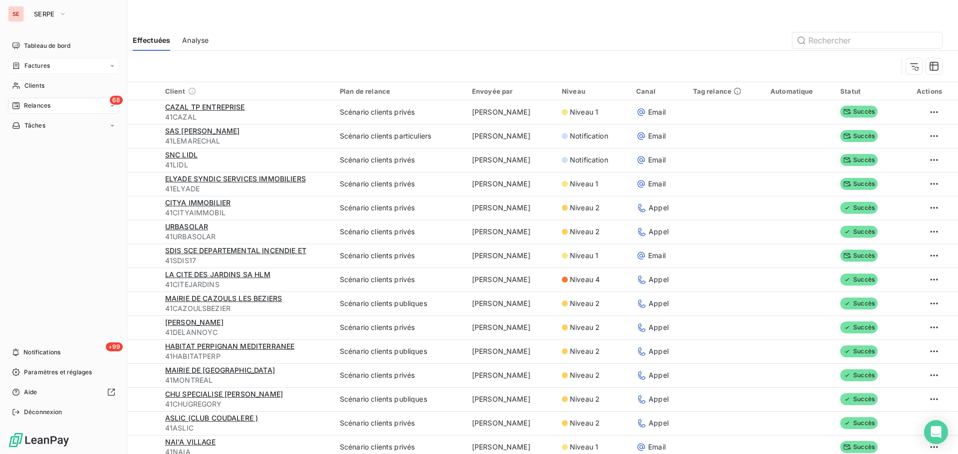
click at [20, 66] on icon at bounding box center [16, 66] width 8 height 8
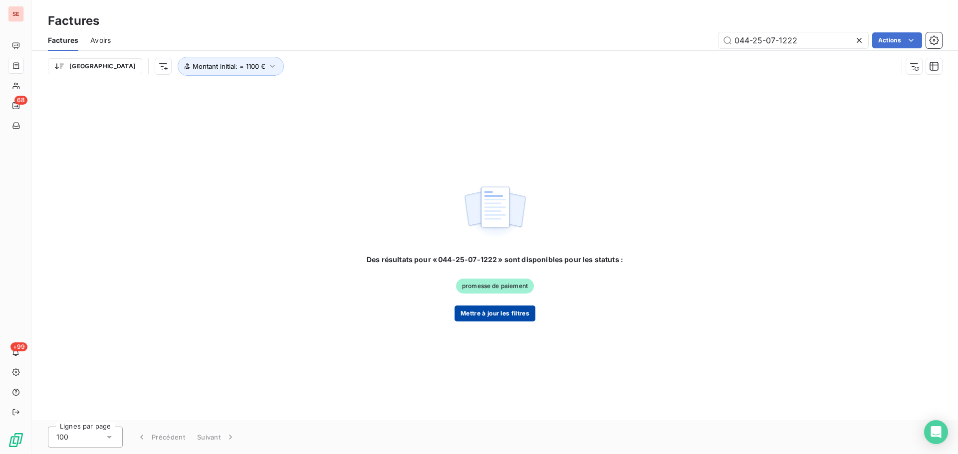
type input "044-25-07-1222"
click at [507, 320] on button "Mettre à jour les filtres" at bounding box center [494, 314] width 81 height 16
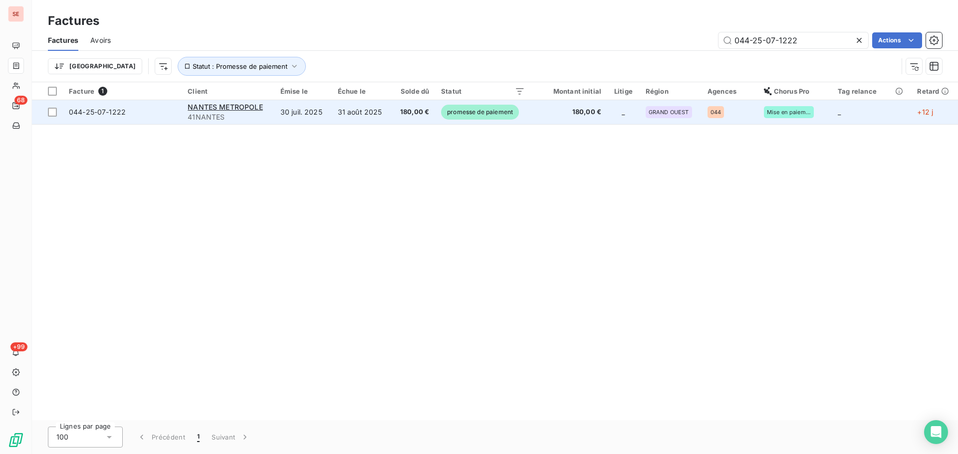
click at [370, 109] on td "31 août 2025" at bounding box center [362, 112] width 60 height 24
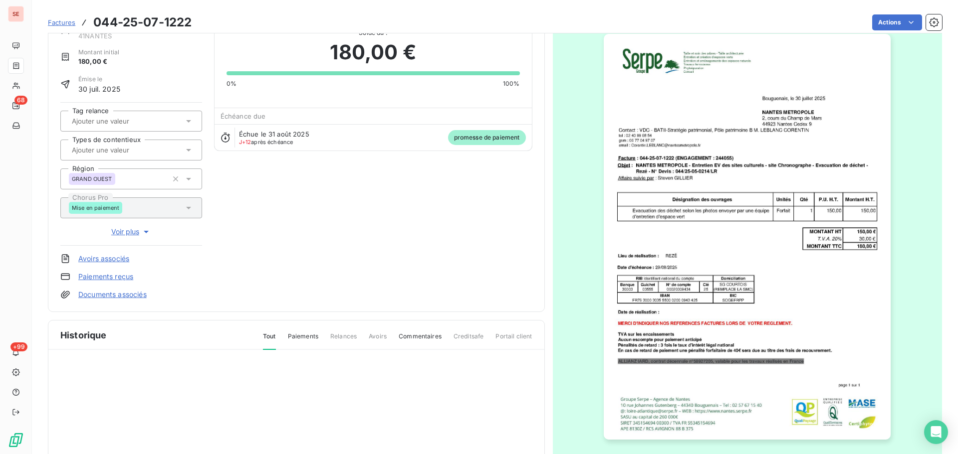
scroll to position [137, 0]
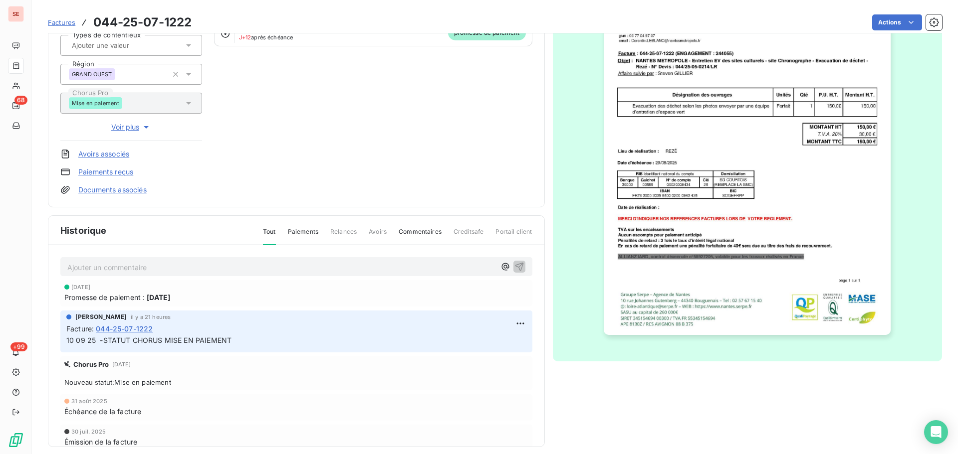
click at [182, 256] on div "Ajouter un commentaire ﻿ [DATE] Promesse de paiement : [DATE] [PERSON_NAME] il …" at bounding box center [296, 360] width 496 height 231
click at [189, 262] on p "Ajouter un commentaire ﻿" at bounding box center [281, 267] width 428 height 12
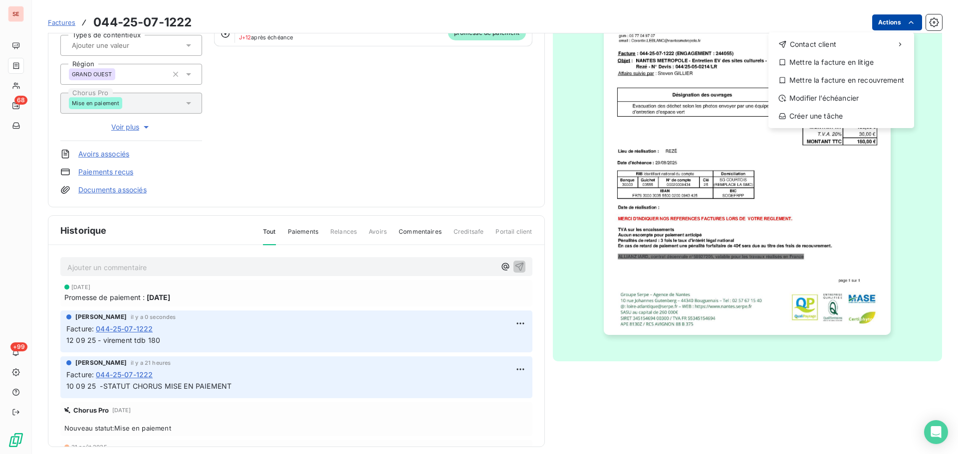
click at [883, 16] on html "SE 68 +99 Factures [PHONE_NUMBER] Actions Contact client Mettre la facture en l…" at bounding box center [479, 227] width 958 height 454
click at [432, 111] on html "SE 68 +99 Factures [PHONE_NUMBER] Actions Contact client Mettre la facture en l…" at bounding box center [479, 227] width 958 height 454
click at [892, 26] on html "SE 68 +99 Factures [PHONE_NUMBER] Actions Contact client Mettre la facture en l…" at bounding box center [479, 227] width 958 height 454
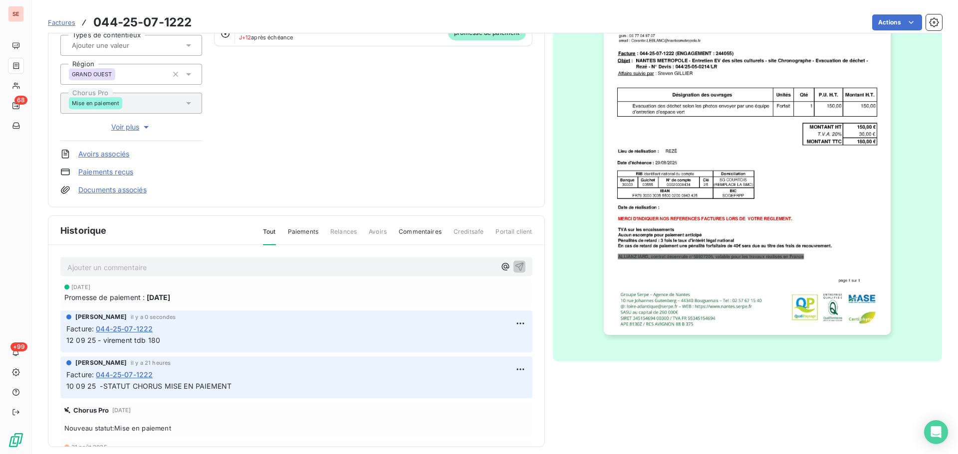
click at [215, 168] on html "SE 68 +99 Factures 044-25-07-1222 Actions NANTES METROPOLE 41NANTES Montant ini…" at bounding box center [479, 227] width 958 height 454
click at [127, 172] on link "Paiements reçus" at bounding box center [105, 172] width 55 height 10
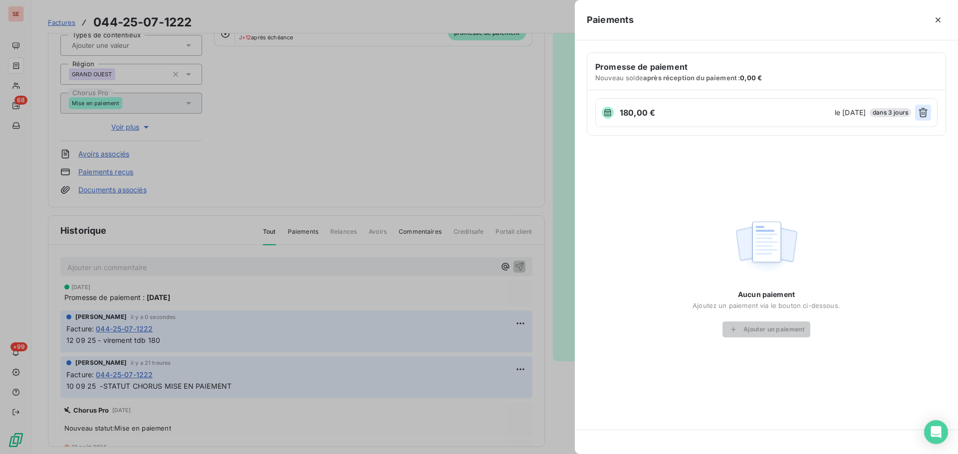
click at [922, 115] on icon "button" at bounding box center [923, 113] width 10 height 10
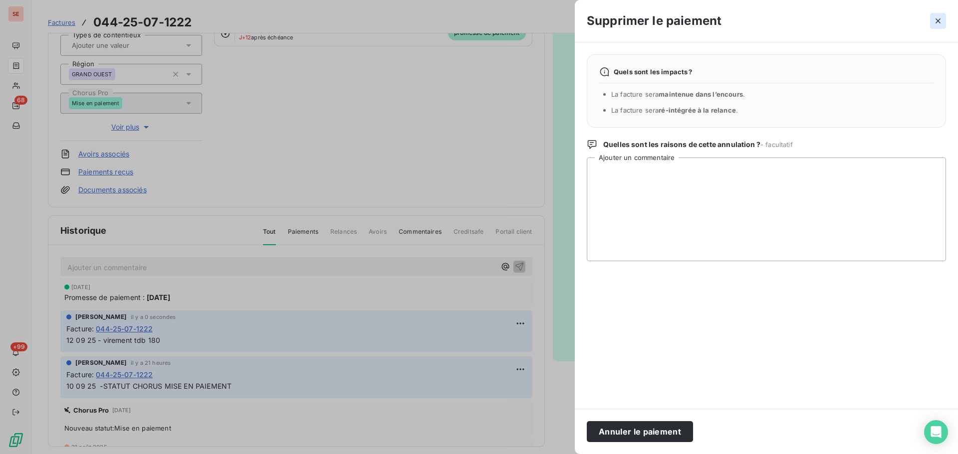
click at [941, 19] on icon "button" at bounding box center [938, 21] width 10 height 10
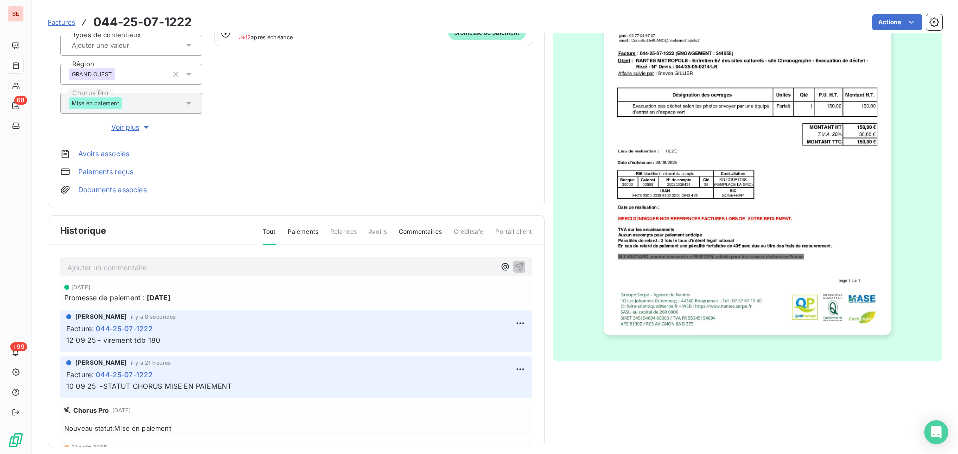
scroll to position [0, 0]
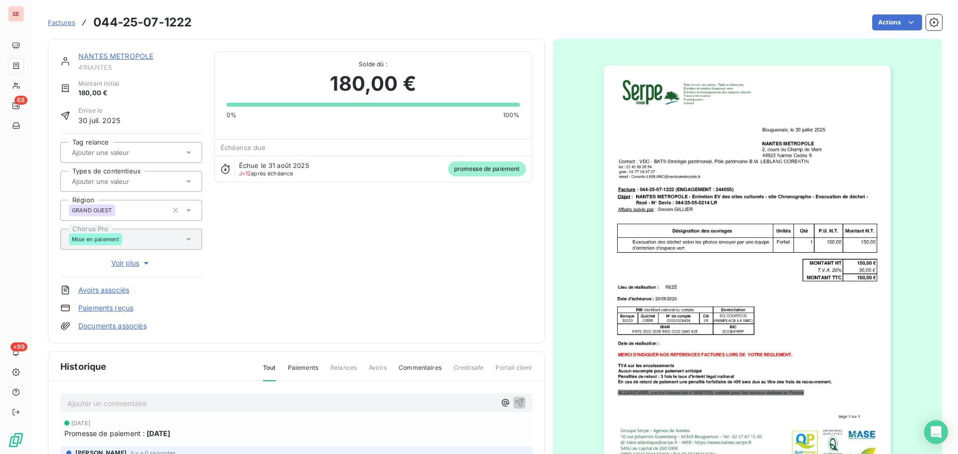
click at [117, 306] on link "Paiements reçus" at bounding box center [105, 308] width 55 height 10
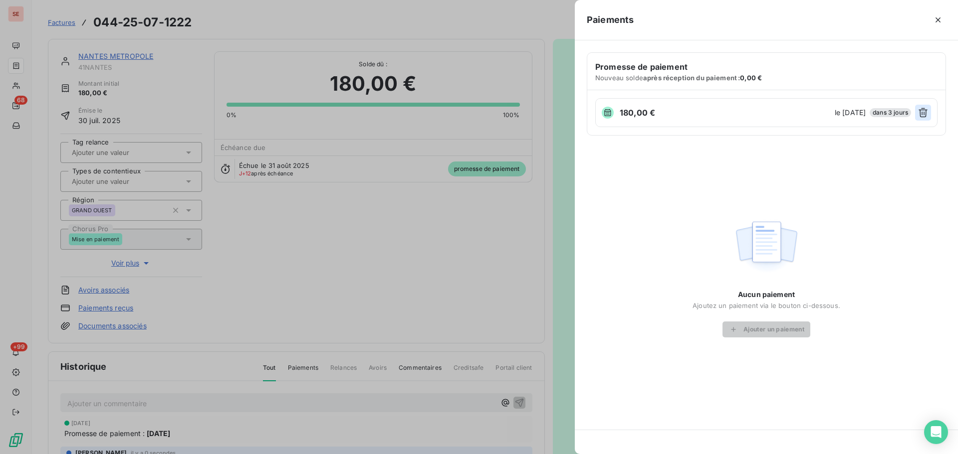
click at [923, 114] on icon "button" at bounding box center [923, 113] width 10 height 10
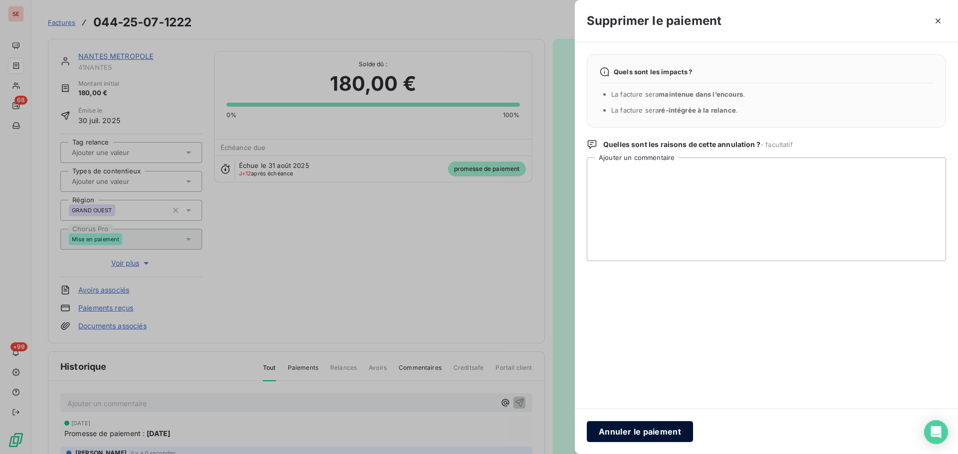
click at [669, 436] on button "Annuler le paiement" at bounding box center [640, 432] width 106 height 21
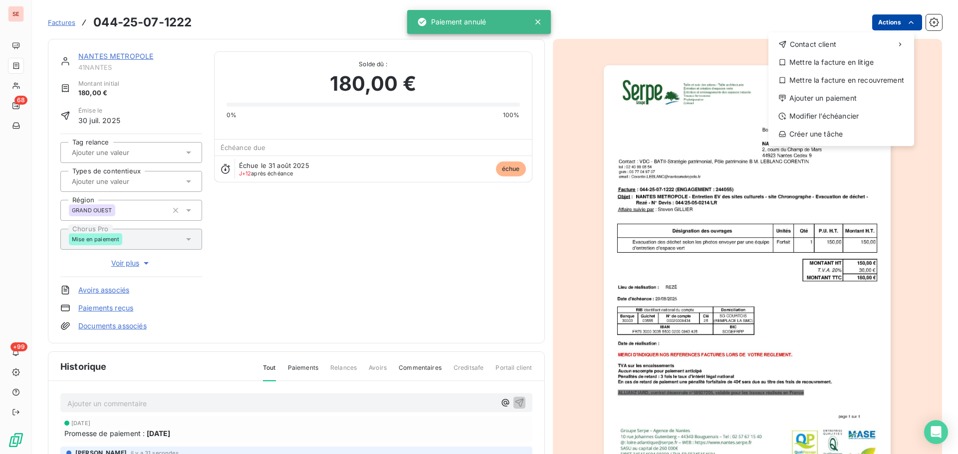
click at [898, 16] on html "SE 68 +99 Factures [PHONE_NUMBER] Actions Contact client Mettre la facture en l…" at bounding box center [479, 227] width 958 height 454
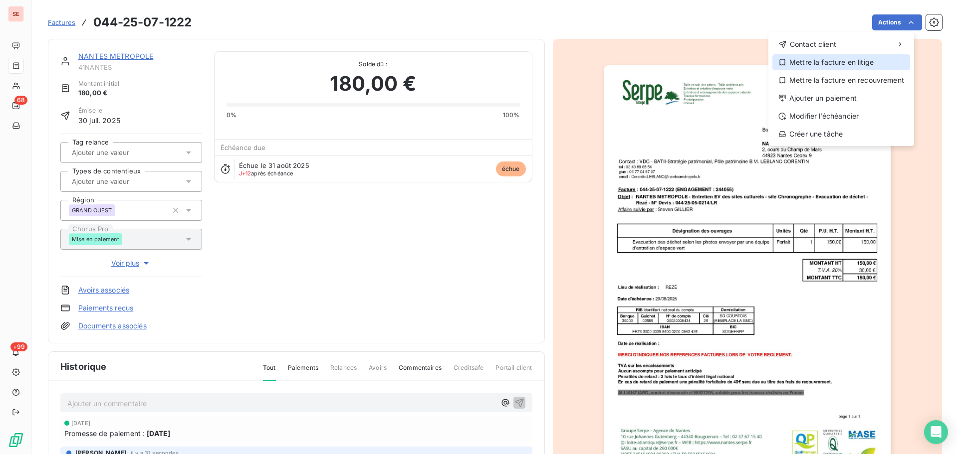
click at [809, 66] on div "Mettre la facture en litige" at bounding box center [841, 62] width 138 height 16
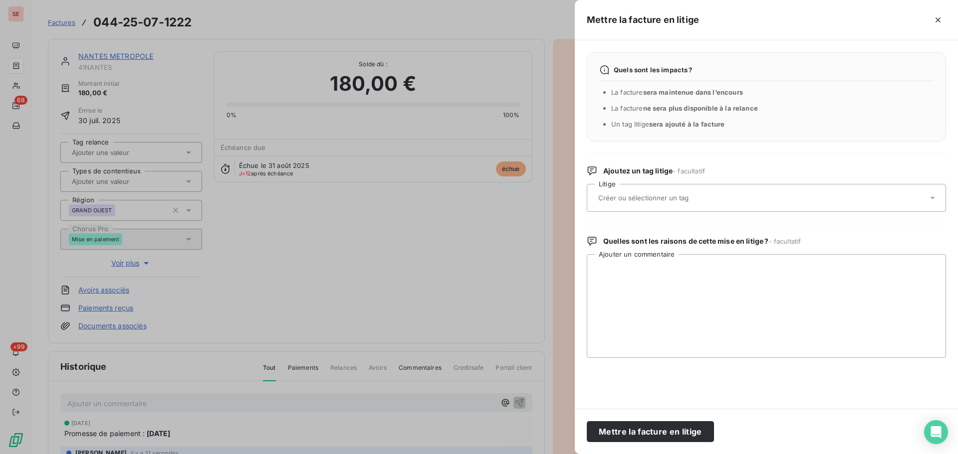
click at [707, 197] on input "text" at bounding box center [669, 198] width 145 height 9
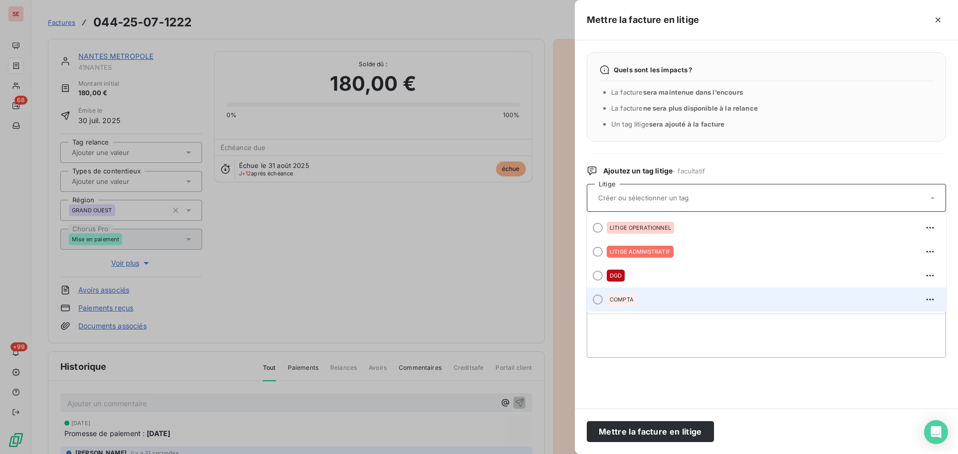
click at [687, 291] on li "COMPTA" at bounding box center [766, 300] width 359 height 24
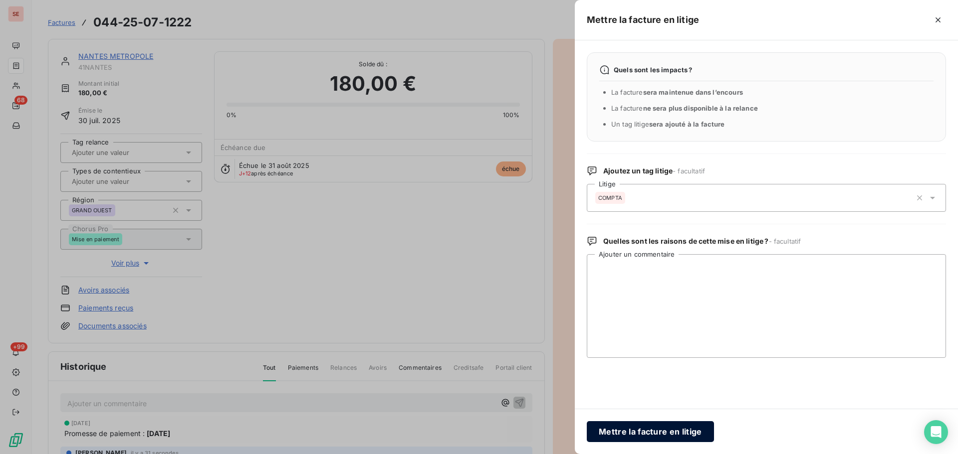
click at [683, 426] on button "Mettre la facture en litige" at bounding box center [650, 432] width 127 height 21
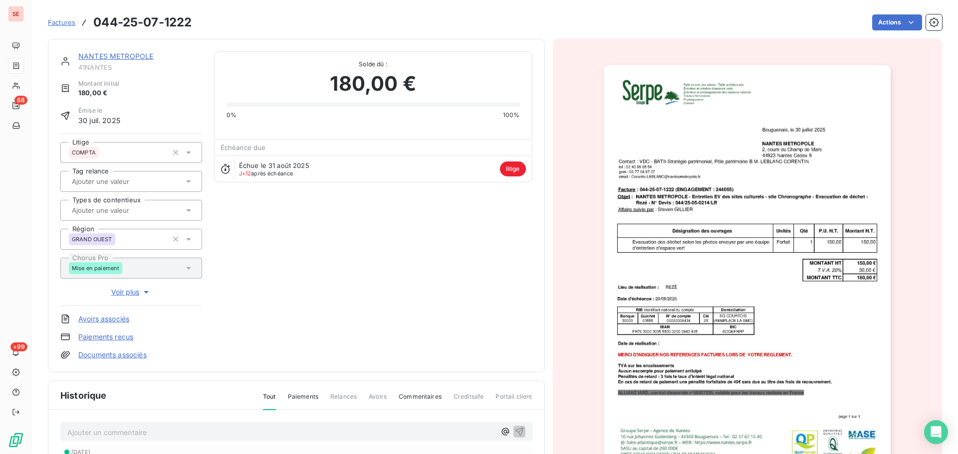
click at [109, 68] on span "41NANTES" at bounding box center [140, 67] width 124 height 8
copy div "41NANTES"
click at [344, 267] on div "NANTES METROPOLE 41NANTES Montant initial 180,00 € Émise le [DATE] Litige COMPT…" at bounding box center [296, 205] width 472 height 309
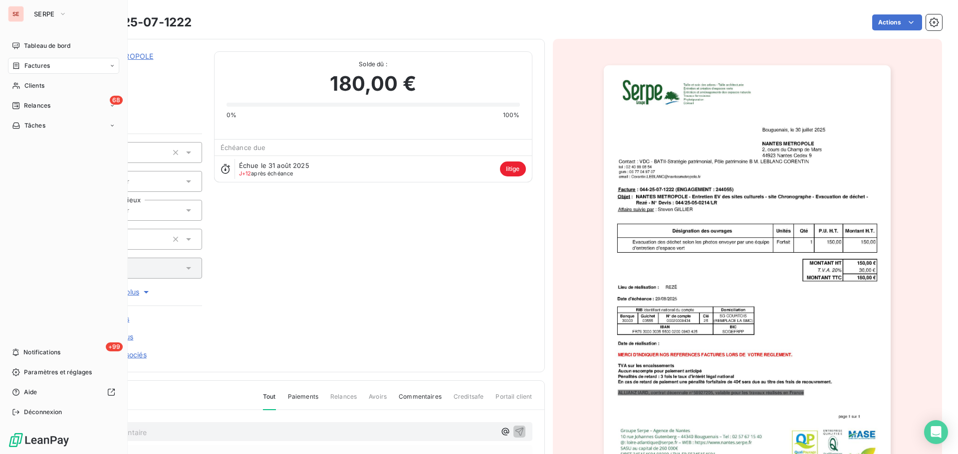
click at [33, 62] on span "Factures" at bounding box center [36, 65] width 25 height 9
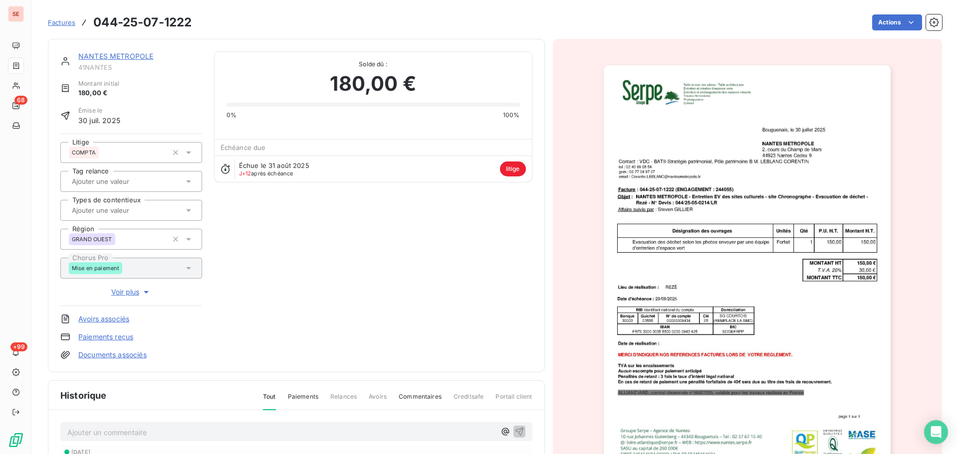
click at [32, 87] on section "Factures 044-25-07-1222 Actions NANTES METROPOLE 41NANTES Montant initial 180,0…" at bounding box center [495, 227] width 926 height 454
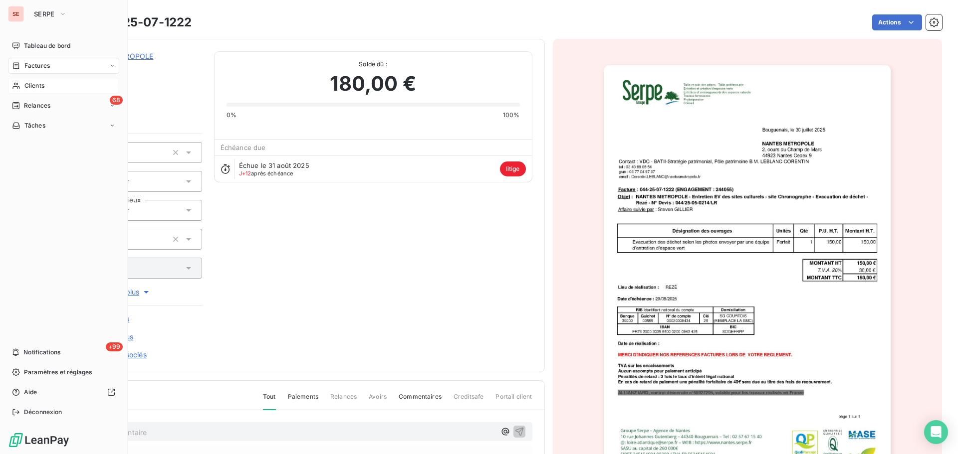
click at [27, 83] on span "Clients" at bounding box center [34, 85] width 20 height 9
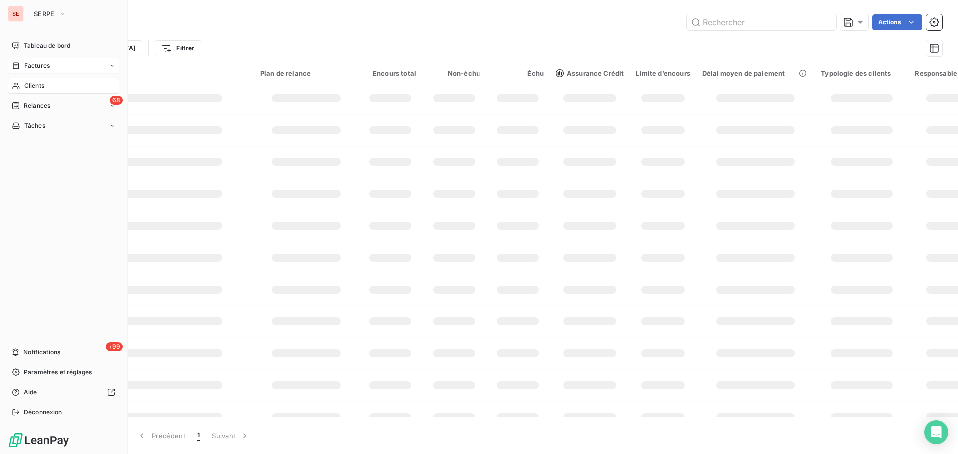
click at [43, 66] on span "Factures" at bounding box center [36, 65] width 25 height 9
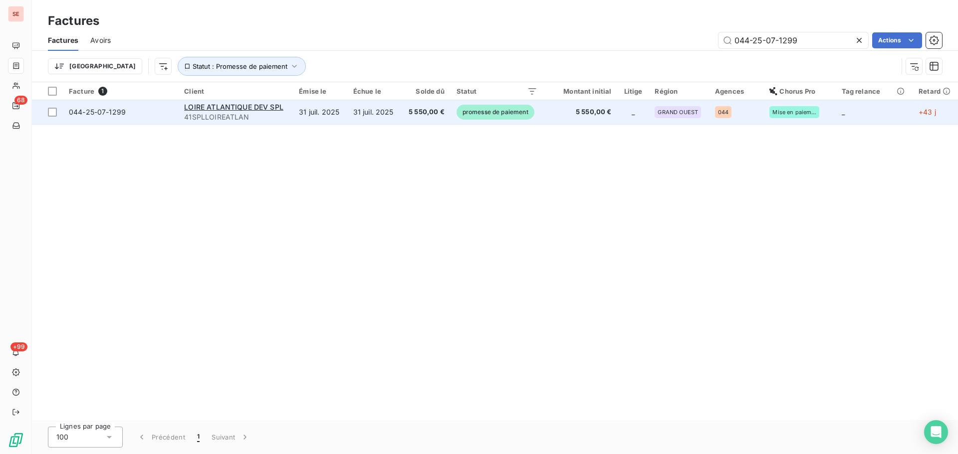
type input "044-25-07-1299"
click at [413, 116] on span "5 550,00 €" at bounding box center [425, 112] width 37 height 10
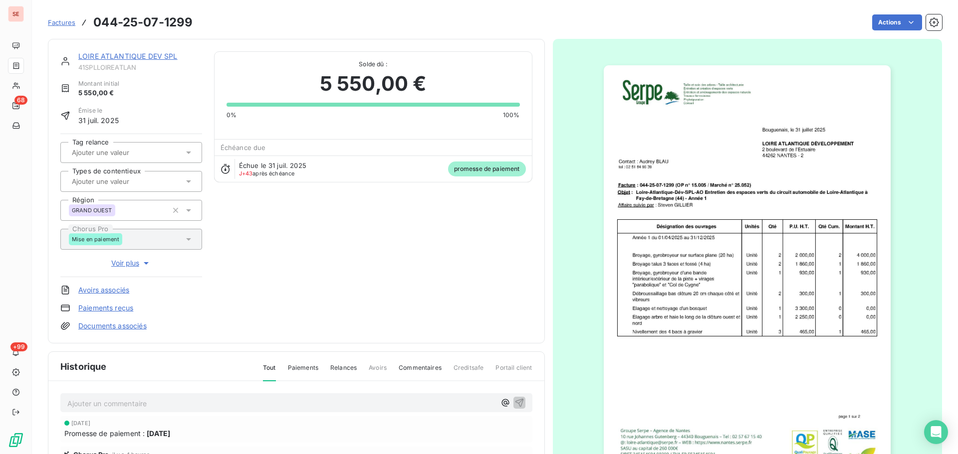
click at [133, 66] on span "41SPLLOIREATLAN" at bounding box center [140, 67] width 124 height 8
copy div "41SPLLOIREATLAN"
click at [225, 398] on p "Ajouter un commentaire ﻿" at bounding box center [281, 404] width 428 height 12
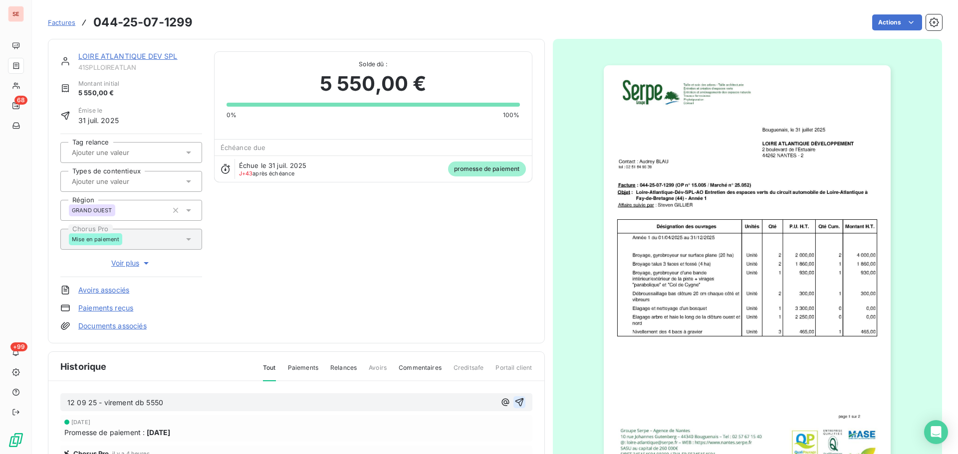
click at [514, 404] on icon "button" at bounding box center [519, 403] width 10 height 10
click at [142, 52] on link "LOIRE ATLANTIQUE DEV SPL" at bounding box center [127, 56] width 99 height 8
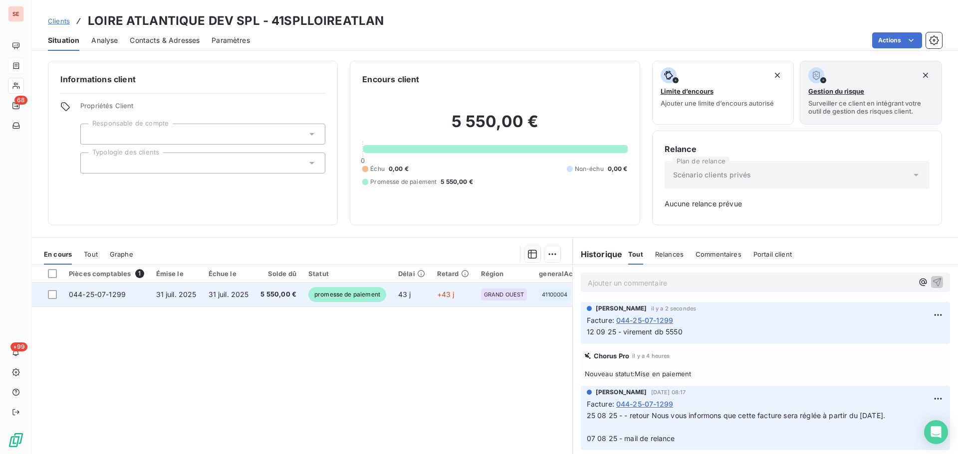
click at [234, 292] on span "31 juil. 2025" at bounding box center [229, 294] width 40 height 8
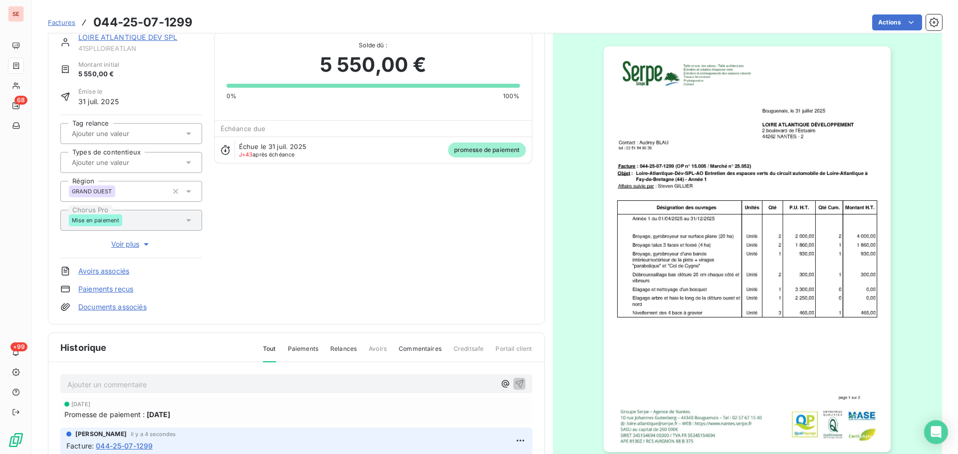
scroll to position [3, 0]
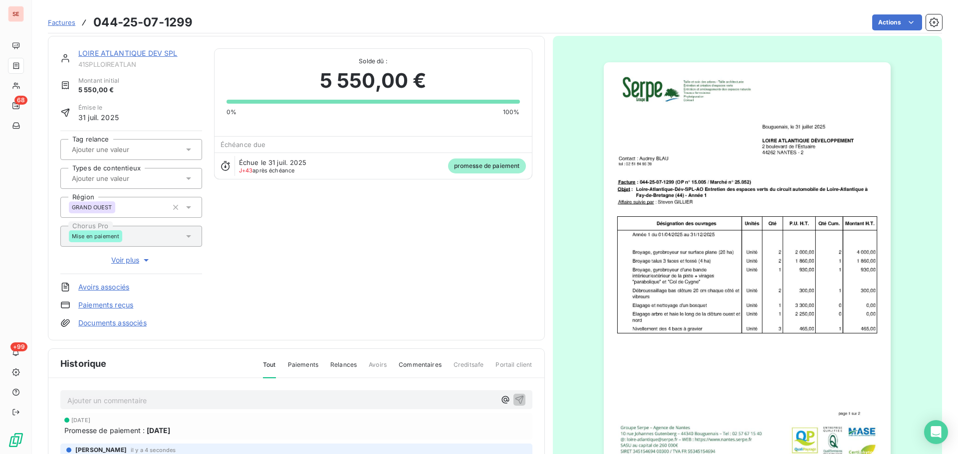
click at [120, 304] on link "Paiements reçus" at bounding box center [105, 305] width 55 height 10
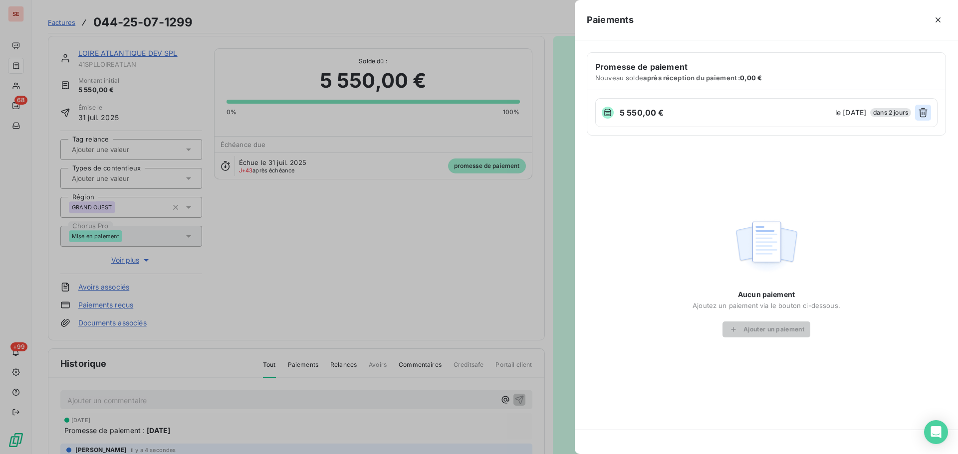
click at [925, 112] on icon "button" at bounding box center [923, 113] width 10 height 10
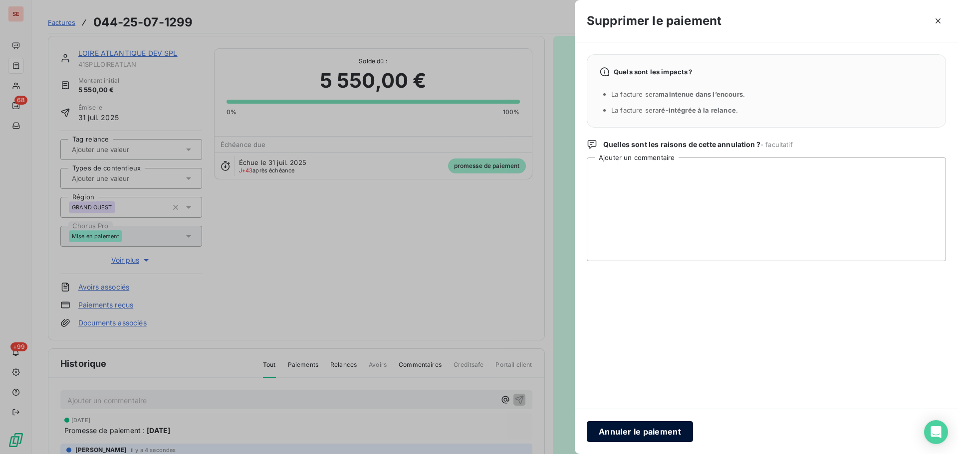
click at [658, 436] on button "Annuler le paiement" at bounding box center [640, 432] width 106 height 21
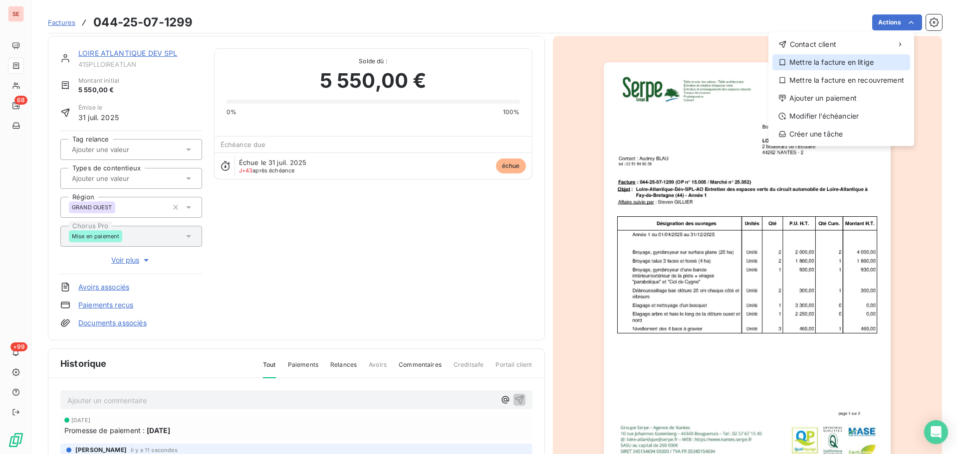
click at [875, 62] on div "Mettre la facture en litige" at bounding box center [841, 62] width 138 height 16
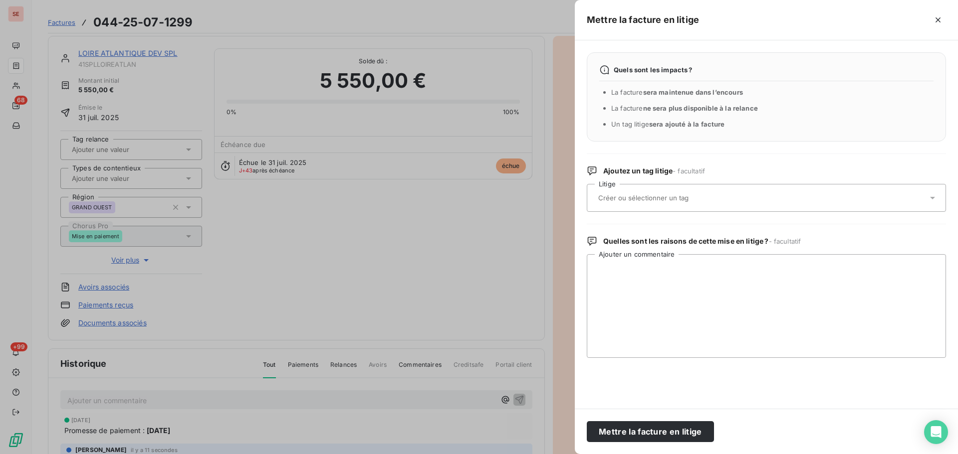
click at [783, 197] on div at bounding box center [761, 198] width 332 height 21
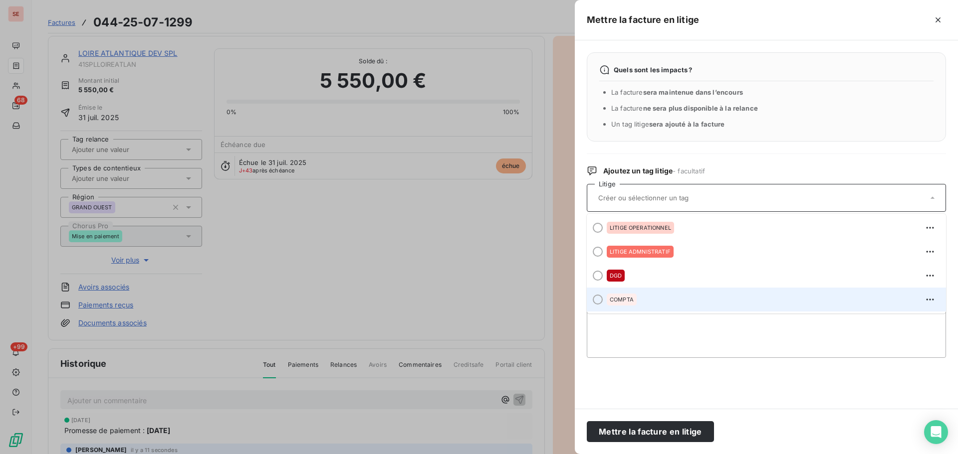
click at [658, 295] on div "COMPTA" at bounding box center [772, 300] width 331 height 16
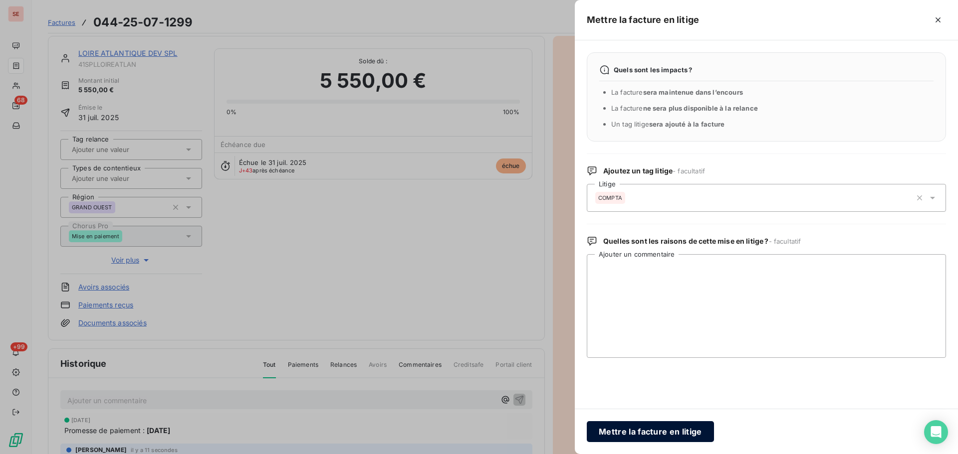
click at [647, 439] on button "Mettre la facture en litige" at bounding box center [650, 432] width 127 height 21
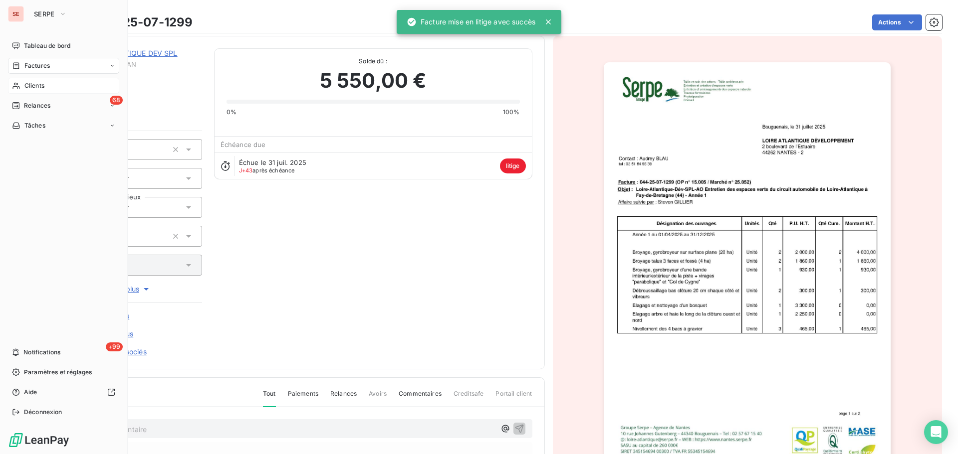
click at [13, 86] on icon at bounding box center [16, 86] width 8 height 8
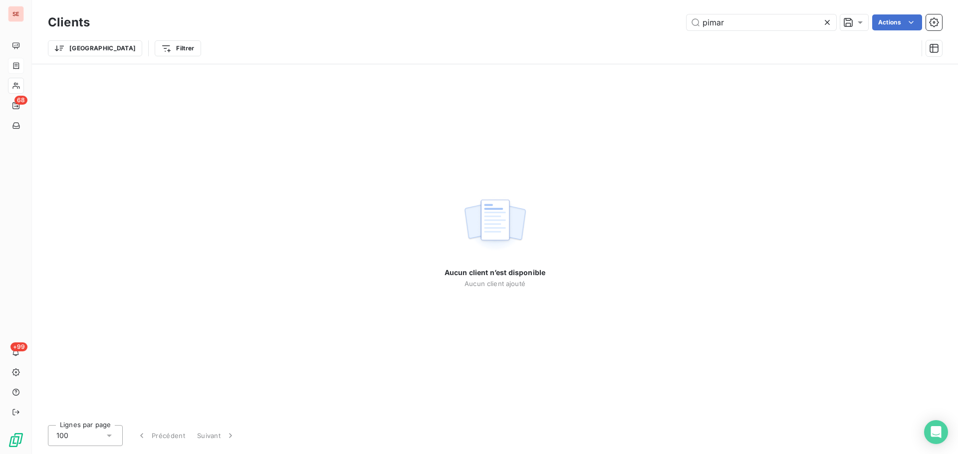
type input "pimar"
click at [828, 19] on icon at bounding box center [827, 22] width 10 height 10
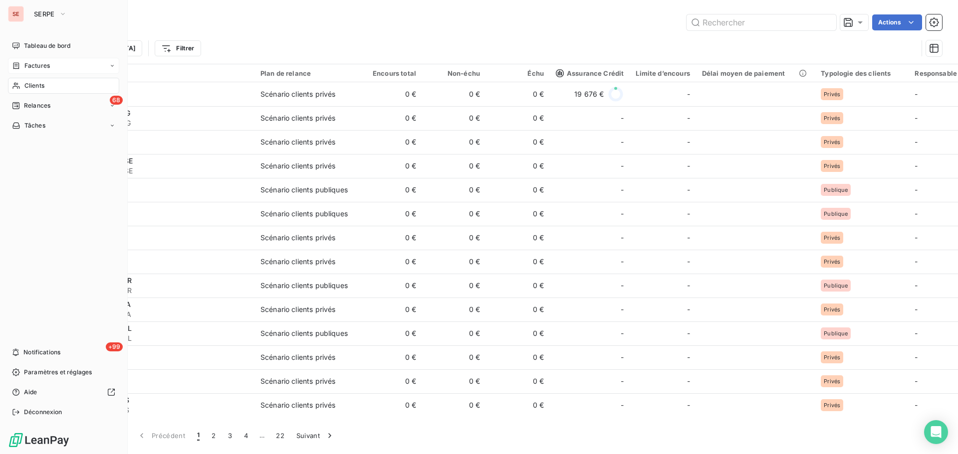
click at [32, 60] on div "Factures" at bounding box center [63, 66] width 111 height 16
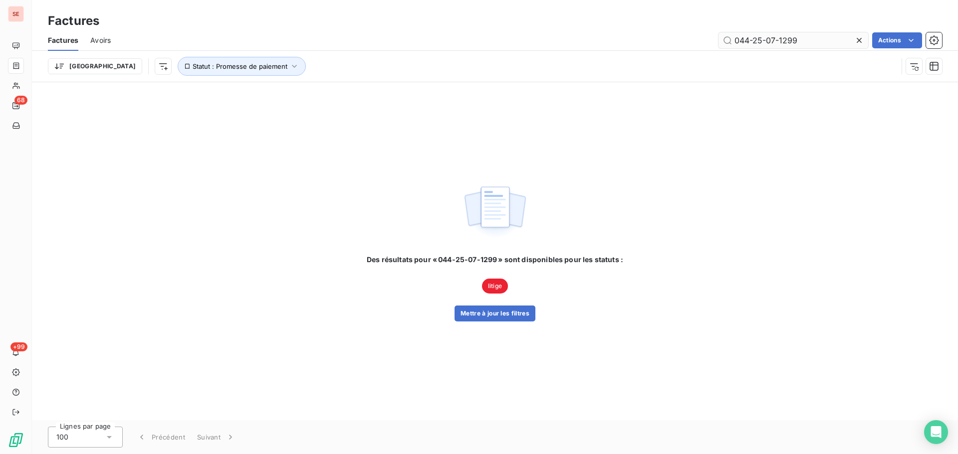
click at [800, 40] on input "044-25-07-1299" at bounding box center [793, 40] width 150 height 16
type input "066-25-08-0340"
click at [501, 318] on button "Mettre à jour les filtres" at bounding box center [494, 314] width 81 height 16
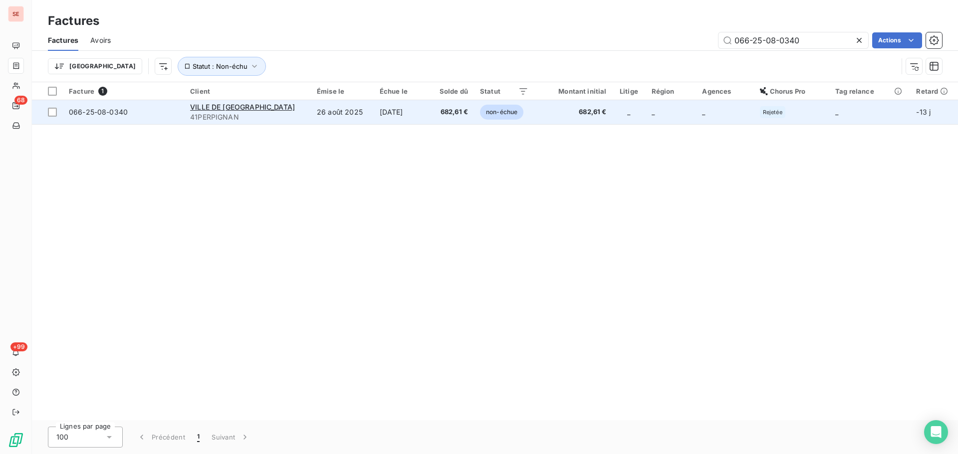
click at [325, 114] on td "26 août 2025" at bounding box center [342, 112] width 63 height 24
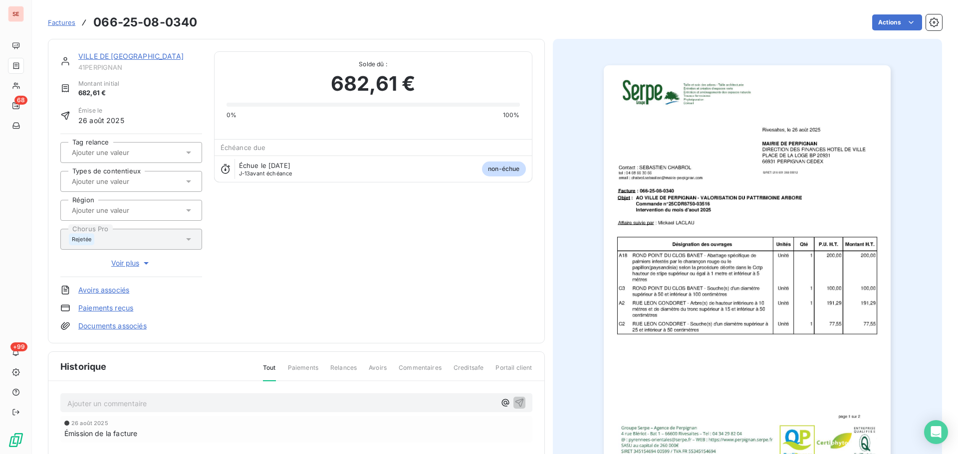
click at [358, 407] on p "Ajouter un commentaire ﻿" at bounding box center [281, 404] width 428 height 12
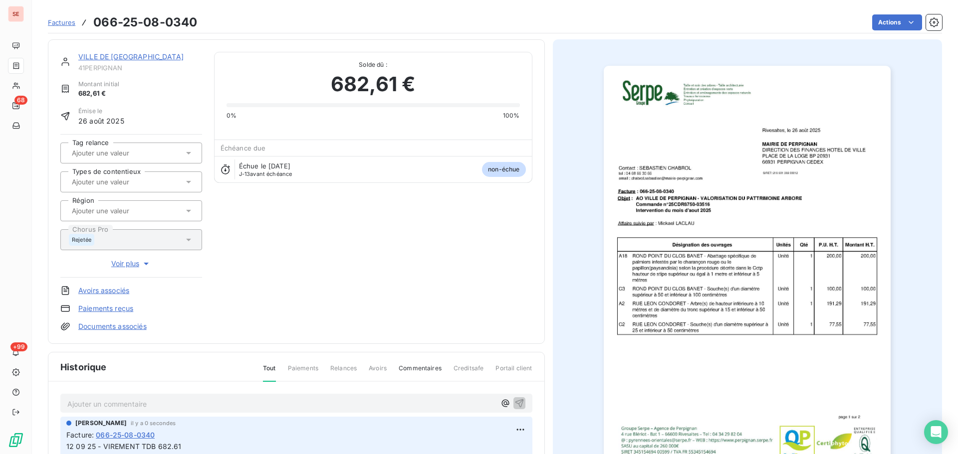
scroll to position [146, 0]
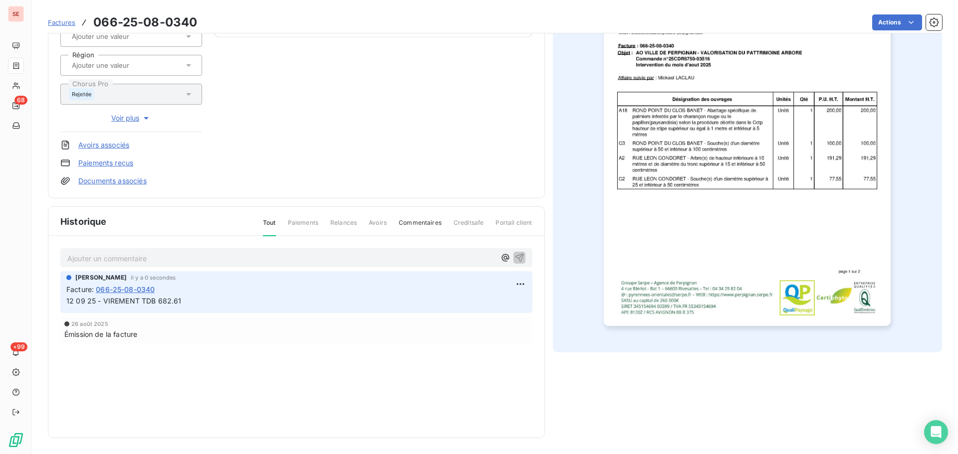
click at [178, 300] on span "12 09 25 - VIREMENT TDB 682.61" at bounding box center [123, 301] width 115 height 8
click at [177, 300] on span "12 09 25 - VIREMENT TDB 682.61" at bounding box center [123, 301] width 115 height 8
copy div "12 09 25 - VIREMENT TDB 682.61"
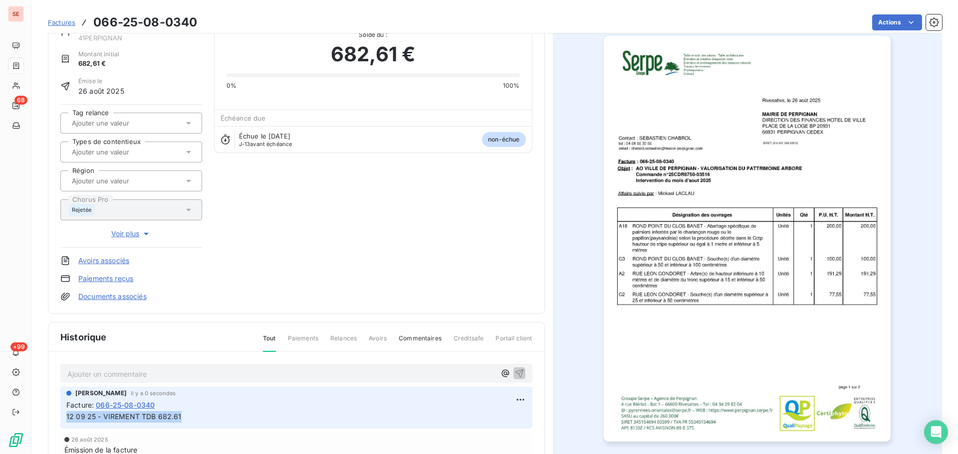
scroll to position [0, 0]
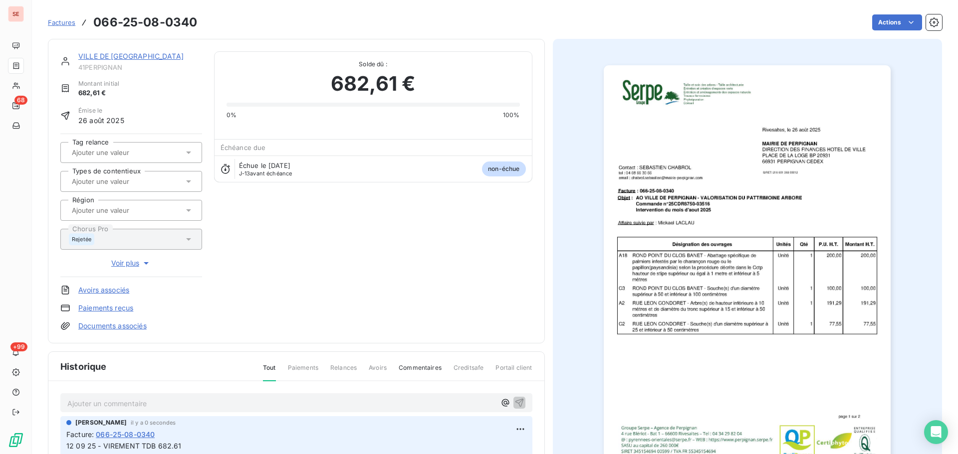
click at [128, 53] on link "VILLE DE [GEOGRAPHIC_DATA]" at bounding box center [130, 56] width 105 height 8
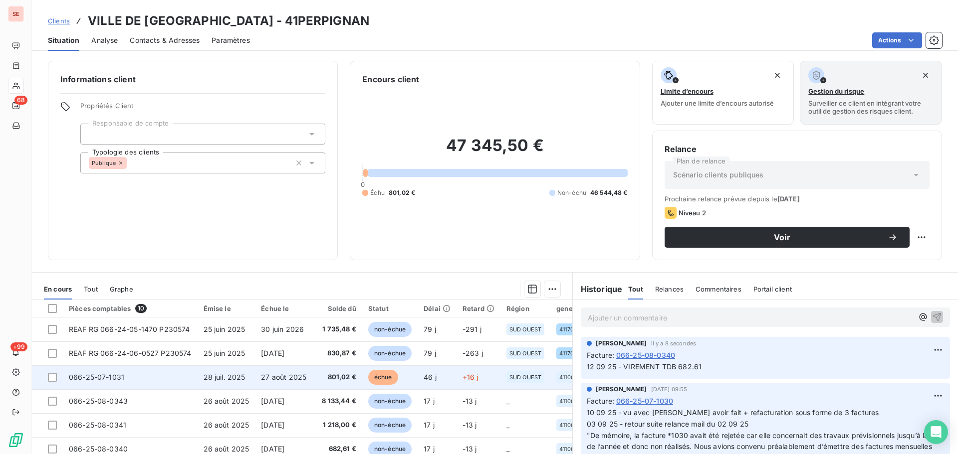
click at [204, 383] on td "28 juil. 2025" at bounding box center [227, 378] width 58 height 24
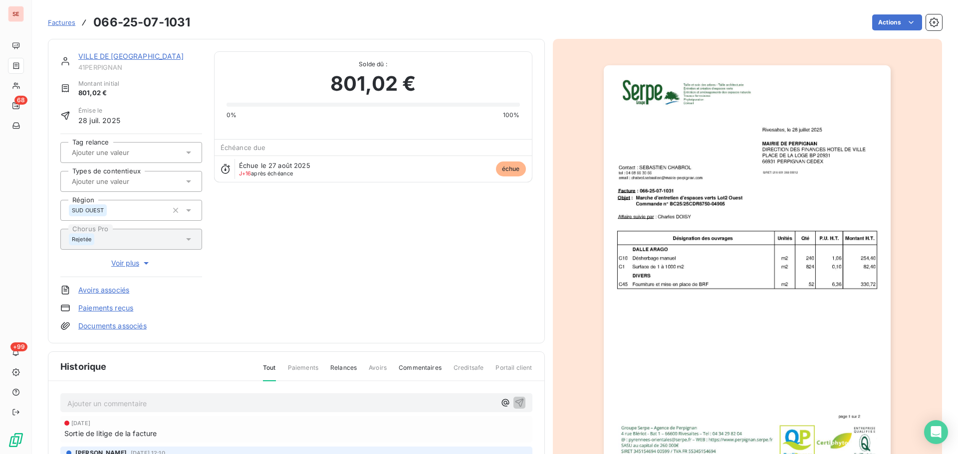
click at [129, 60] on link "VILLE DE [GEOGRAPHIC_DATA]" at bounding box center [130, 56] width 105 height 8
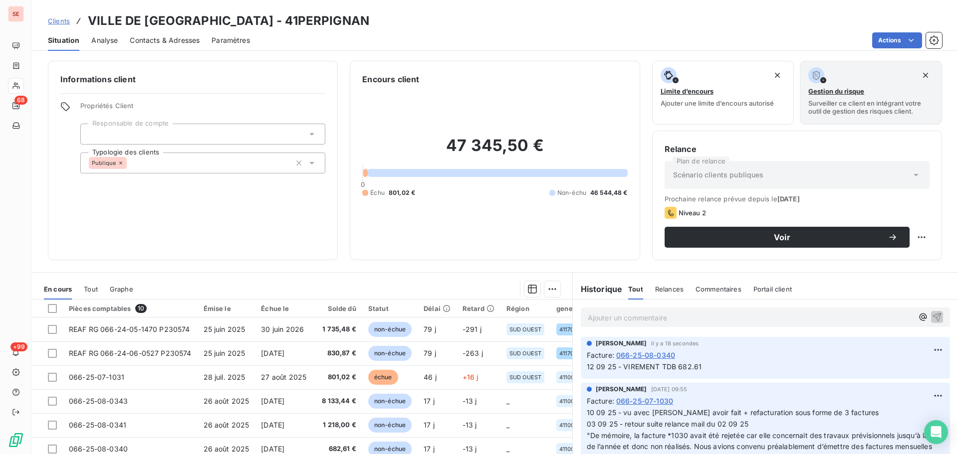
scroll to position [67, 0]
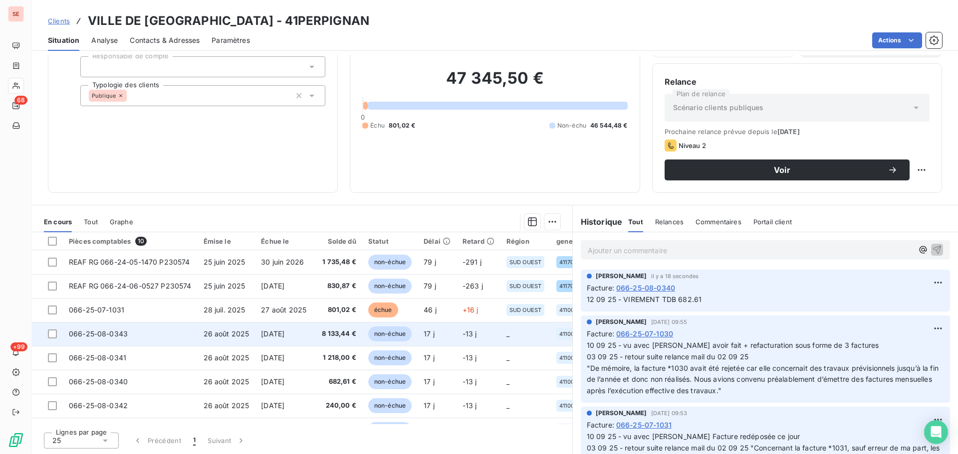
click at [282, 335] on span "[DATE]" at bounding box center [272, 334] width 23 height 8
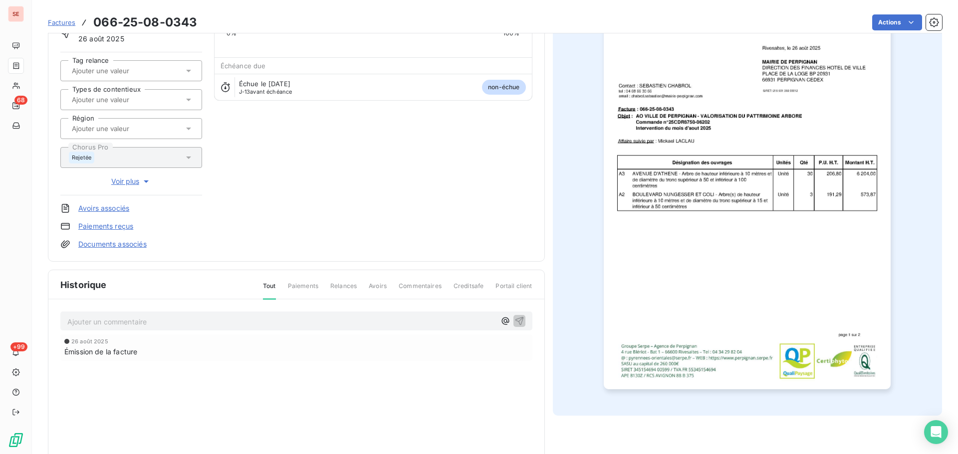
scroll to position [146, 0]
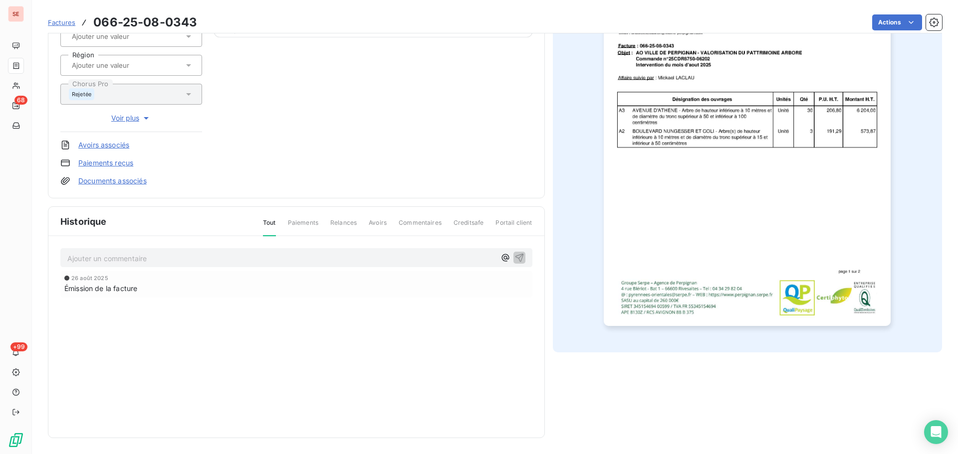
click at [243, 254] on p "Ajouter un commentaire ﻿" at bounding box center [281, 258] width 428 height 12
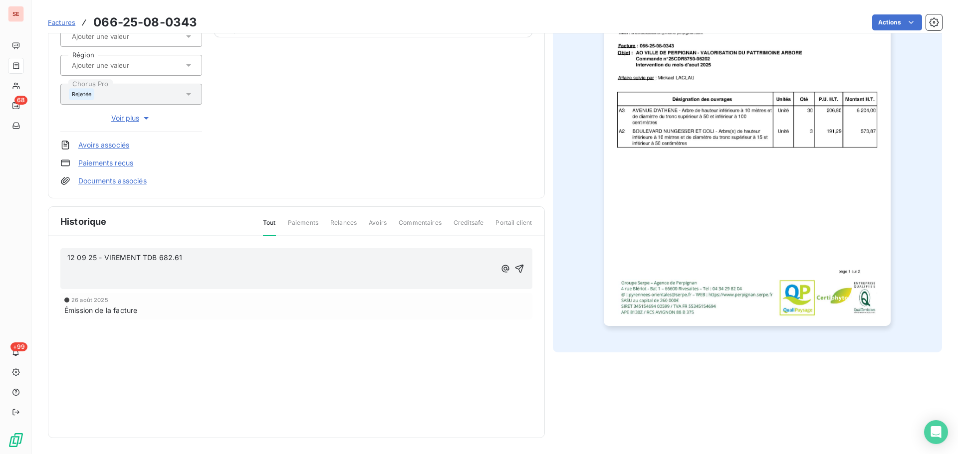
click at [223, 260] on p "12 09 25 - VIREMENT TDB 682.61" at bounding box center [281, 257] width 428 height 11
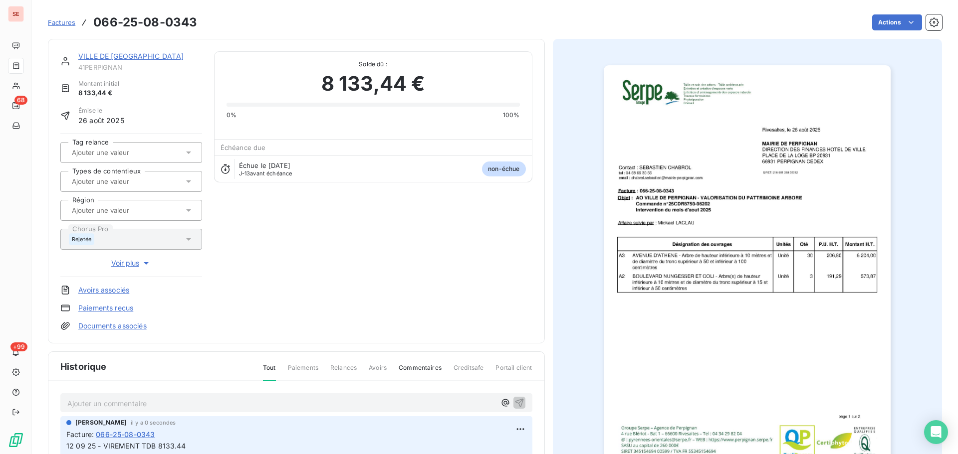
scroll to position [3, 0]
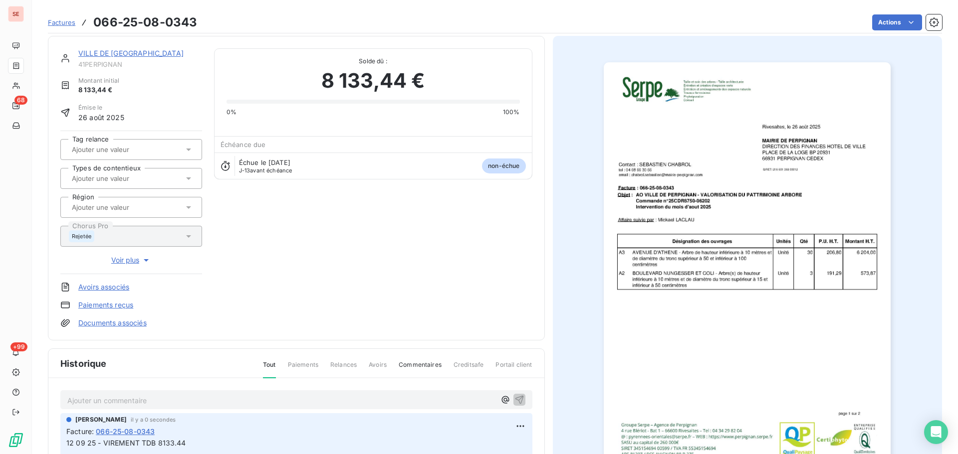
click at [133, 445] on span "12 09 25 - VIREMENT TDB 8133.44" at bounding box center [126, 443] width 120 height 8
copy p "12 09 25 - VIREMENT TDB 8133.44"
click at [123, 52] on link "VILLE DE [GEOGRAPHIC_DATA]" at bounding box center [130, 53] width 105 height 8
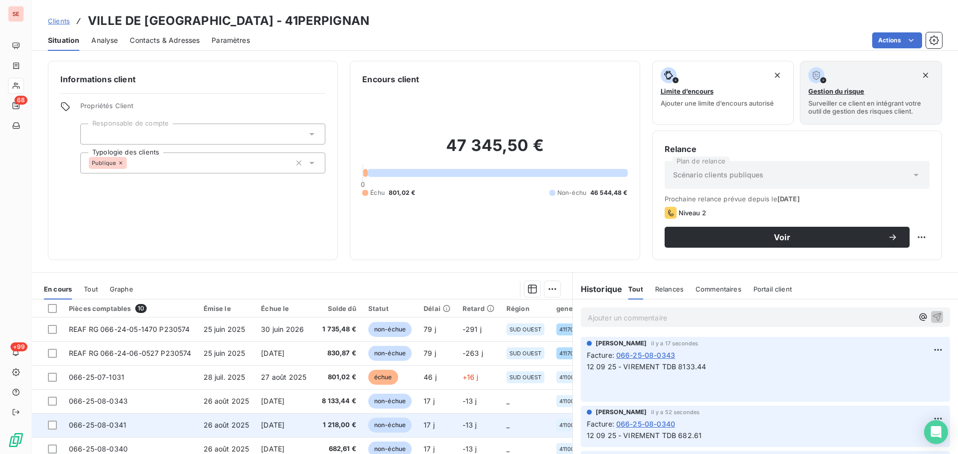
click at [253, 428] on td "26 août 2025" at bounding box center [227, 426] width 58 height 24
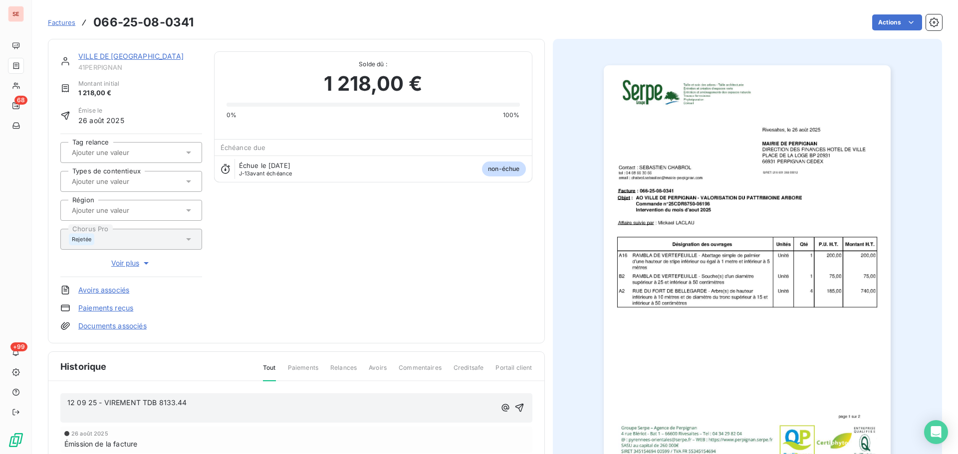
click at [194, 405] on p "12 09 25 - VIREMENT TDB 8133.44" at bounding box center [281, 403] width 428 height 11
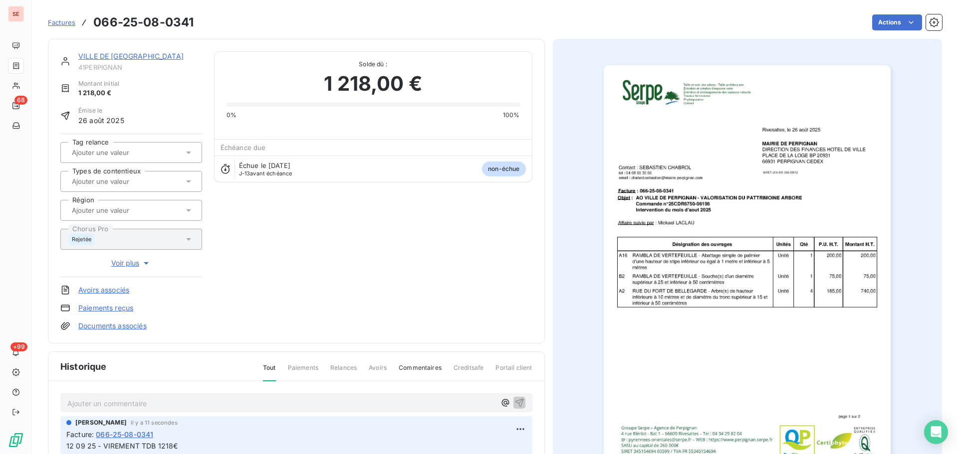
click at [131, 57] on link "VILLE DE [GEOGRAPHIC_DATA]" at bounding box center [130, 56] width 105 height 8
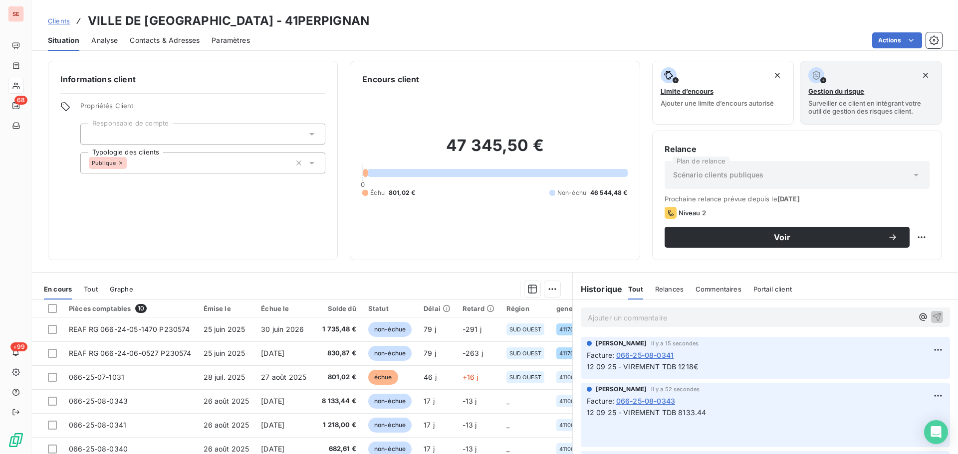
scroll to position [67, 0]
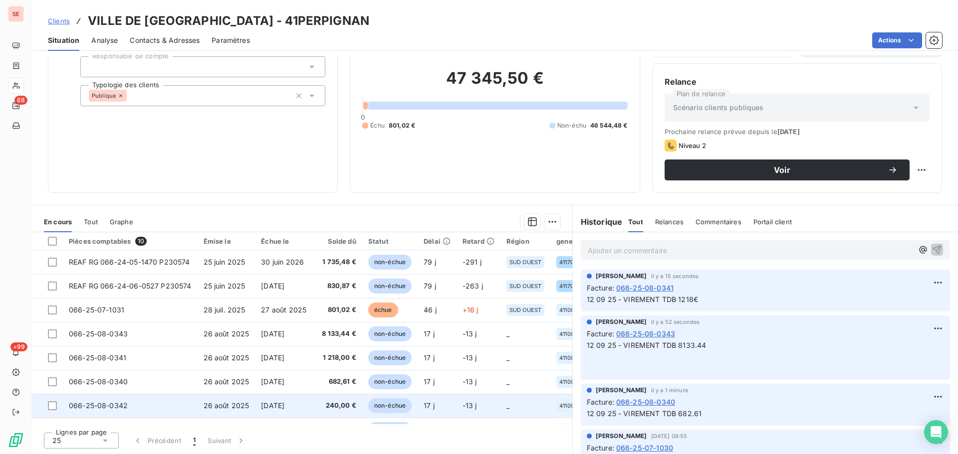
click at [231, 395] on td "26 août 2025" at bounding box center [227, 406] width 58 height 24
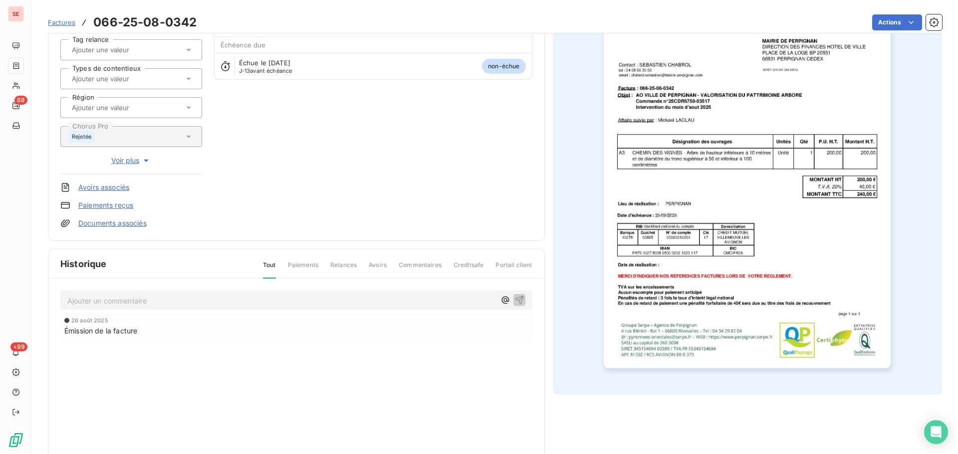
scroll to position [146, 0]
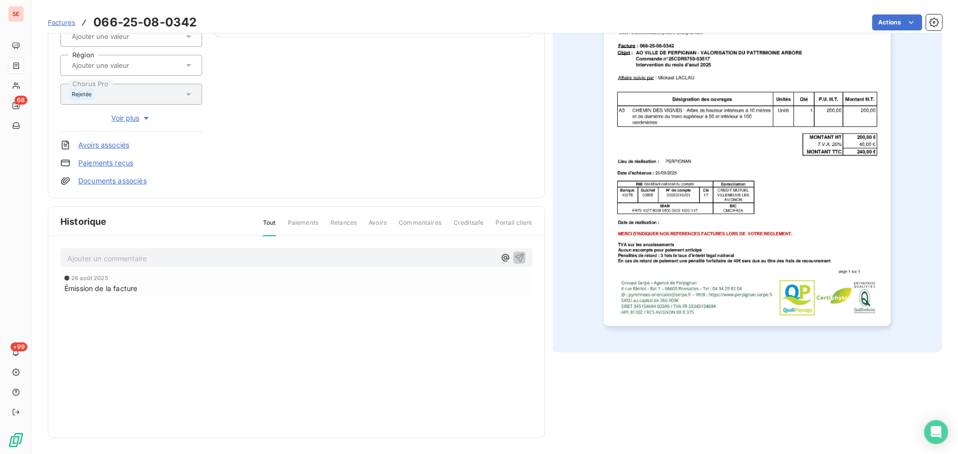
click at [218, 262] on p "Ajouter un commentaire ﻿" at bounding box center [281, 258] width 428 height 12
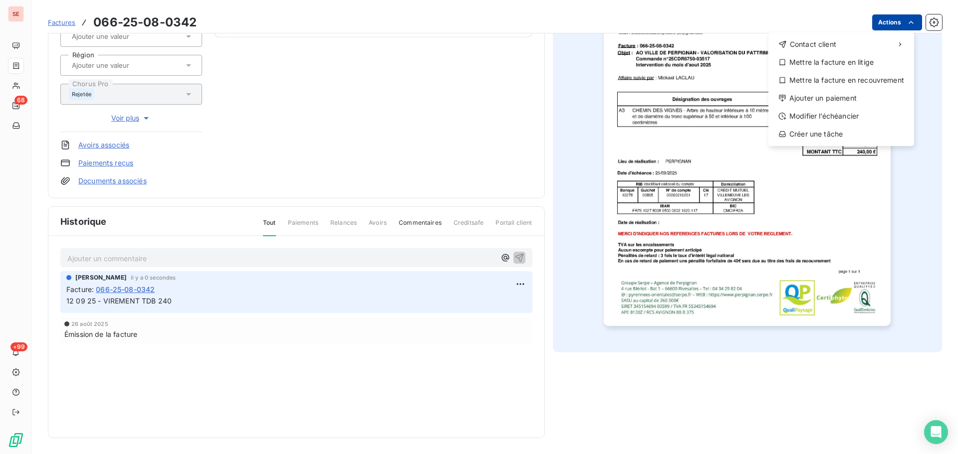
click at [871, 29] on html "SE 68 +99 Factures [PHONE_NUMBER] Actions Contact client Mettre la facture en l…" at bounding box center [479, 227] width 958 height 454
click at [814, 97] on div "Ajouter un paiement" at bounding box center [841, 98] width 138 height 16
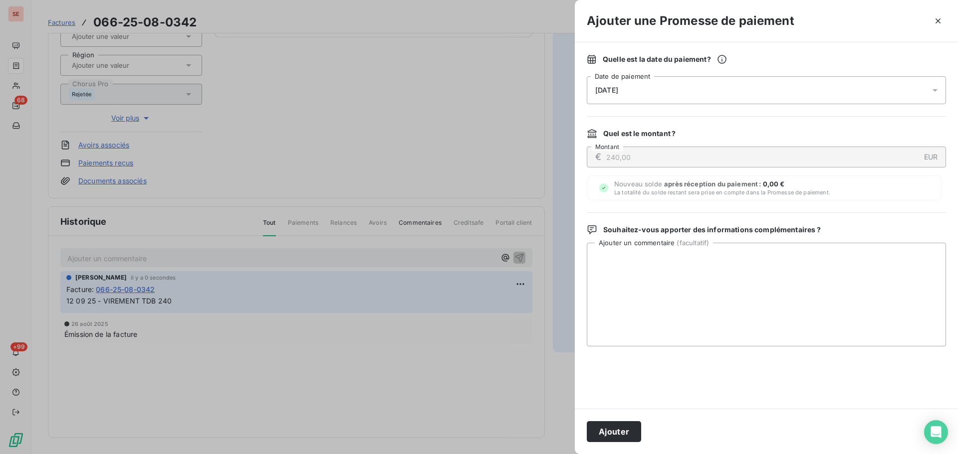
click at [368, 167] on div at bounding box center [479, 227] width 958 height 454
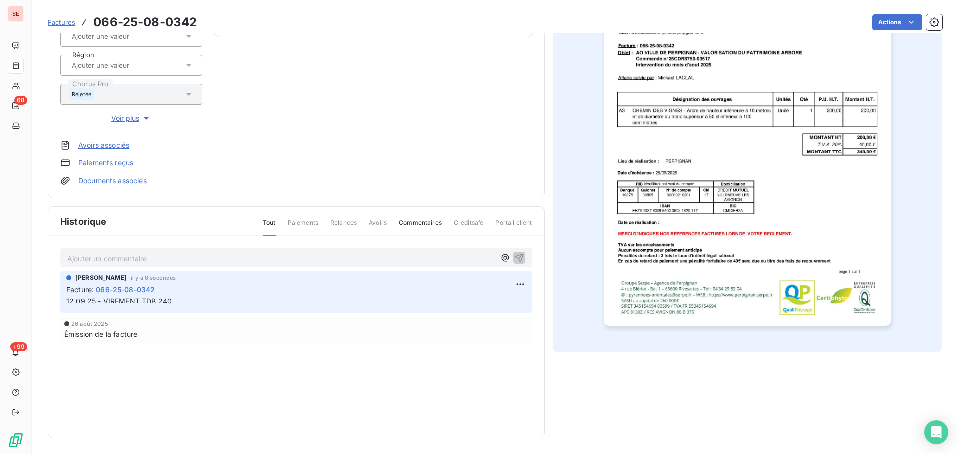
click at [147, 299] on span "12 09 25 - VIREMENT TDB 240" at bounding box center [118, 301] width 105 height 8
copy div "12 09 25 - VIREMENT TDB 240"
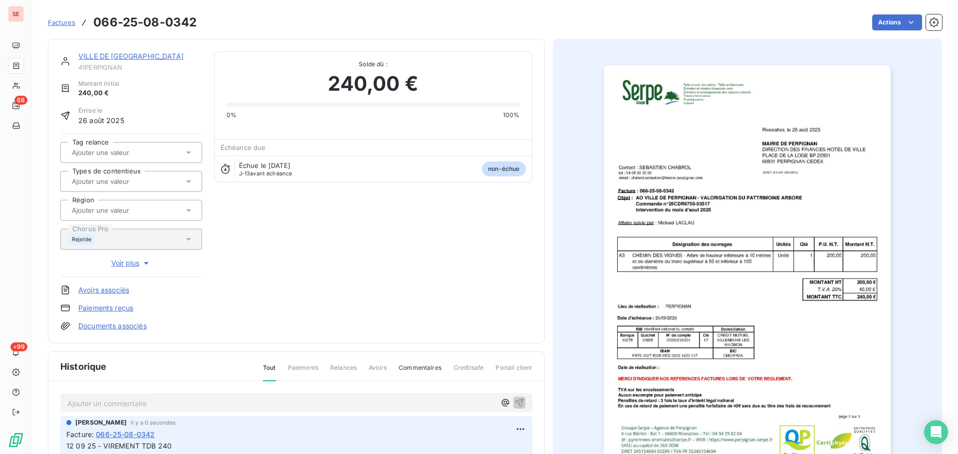
click at [136, 58] on link "VILLE DE [GEOGRAPHIC_DATA]" at bounding box center [130, 56] width 105 height 8
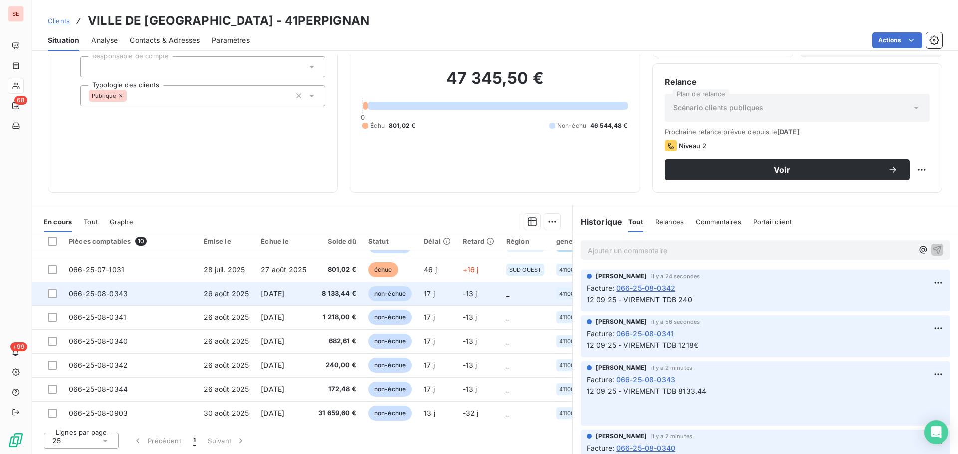
scroll to position [70, 0]
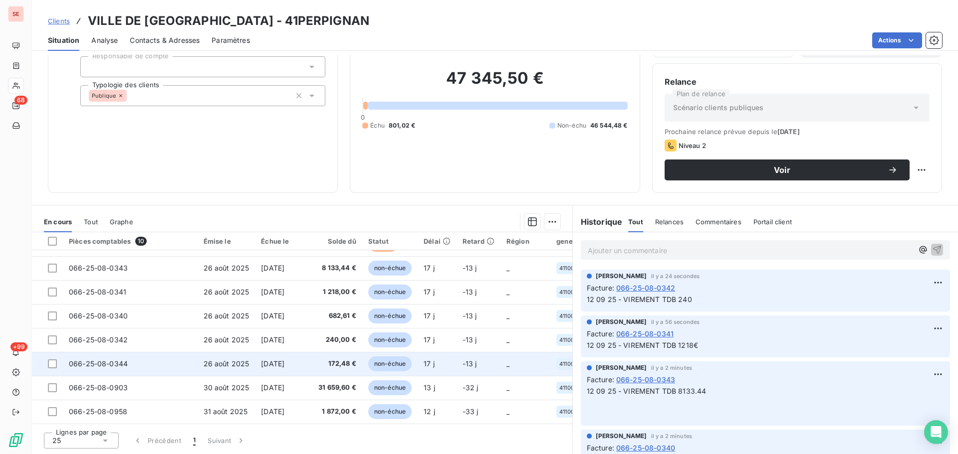
click at [306, 352] on td "[DATE]" at bounding box center [283, 364] width 57 height 24
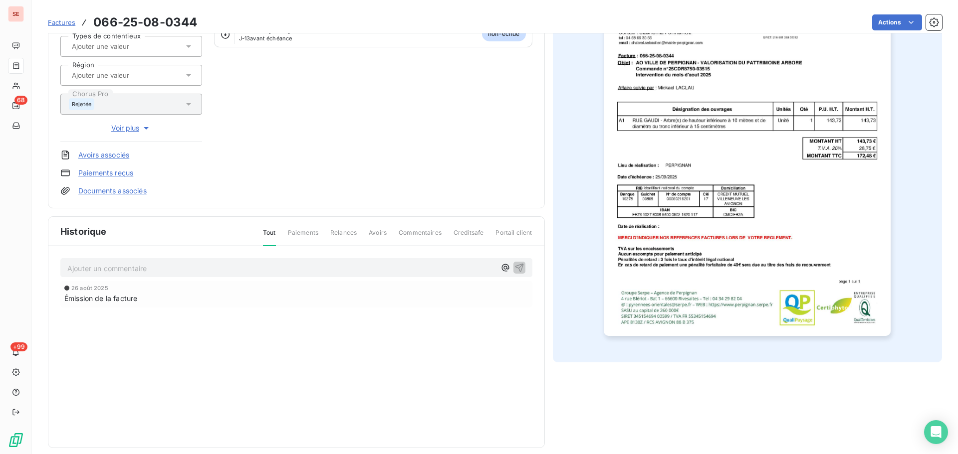
scroll to position [137, 0]
click at [273, 268] on p "Ajouter un commentaire ﻿" at bounding box center [281, 267] width 428 height 12
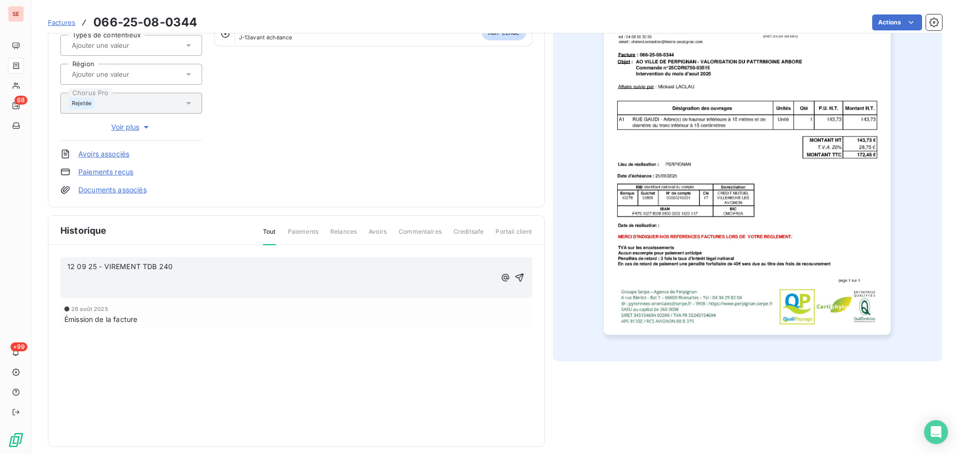
click at [230, 263] on p "12 09 25 - VIREMENT TDB 240" at bounding box center [281, 266] width 428 height 11
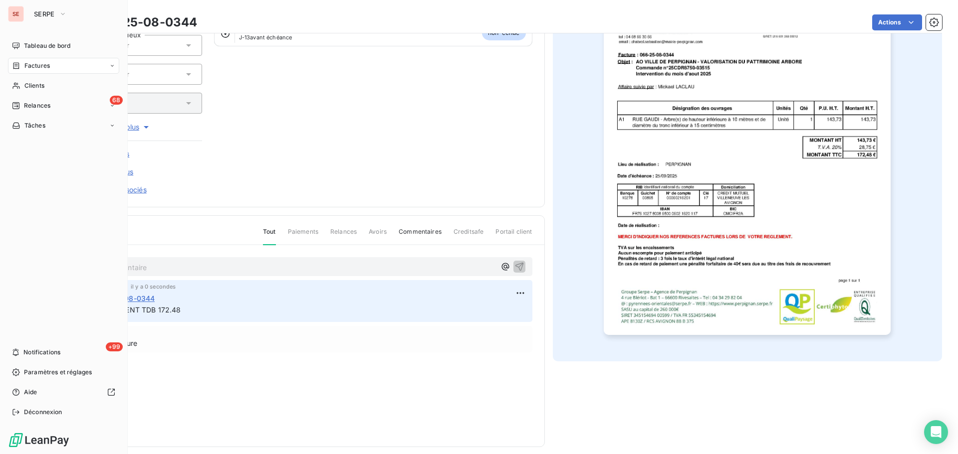
click at [48, 61] on div "Factures" at bounding box center [63, 66] width 111 height 16
click at [44, 84] on span "Clients" at bounding box center [34, 85] width 20 height 9
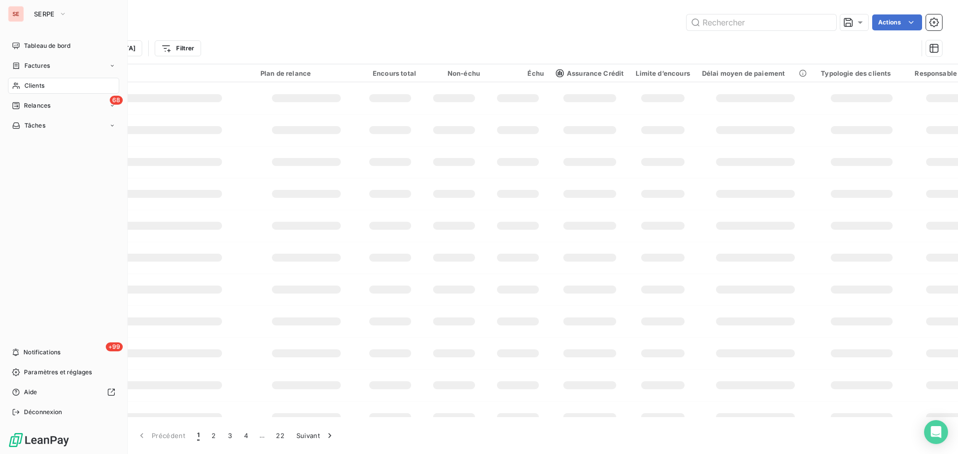
click at [47, 68] on span "Factures" at bounding box center [36, 65] width 25 height 9
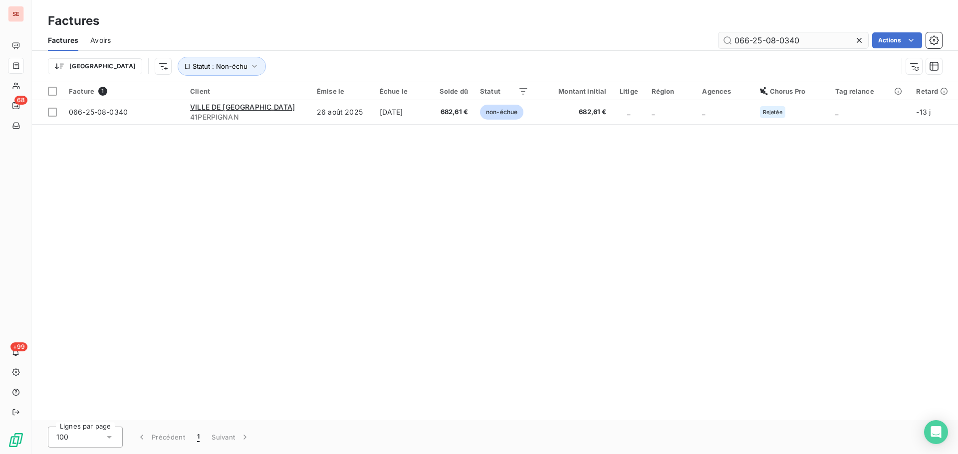
click at [751, 44] on input "066-25-08-0340" at bounding box center [793, 40] width 150 height 16
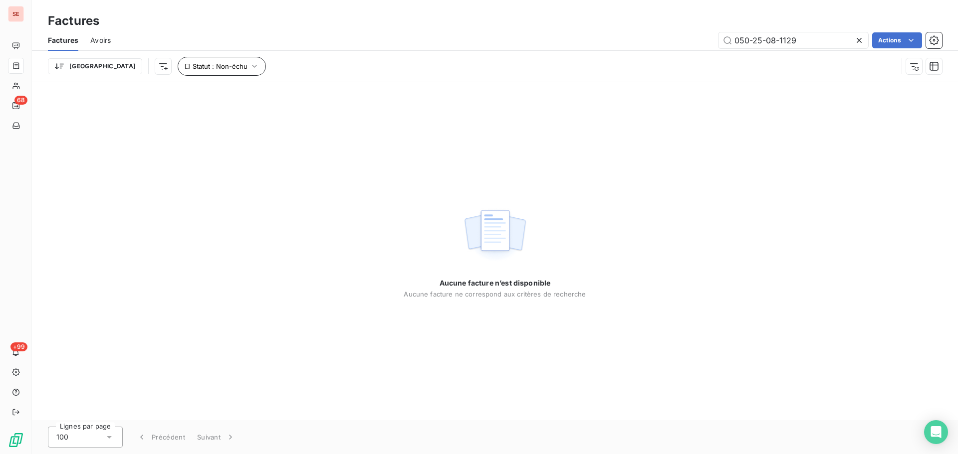
type input "050-25-08-1129"
click at [195, 69] on button "Statut : Non-échu" at bounding box center [222, 66] width 88 height 19
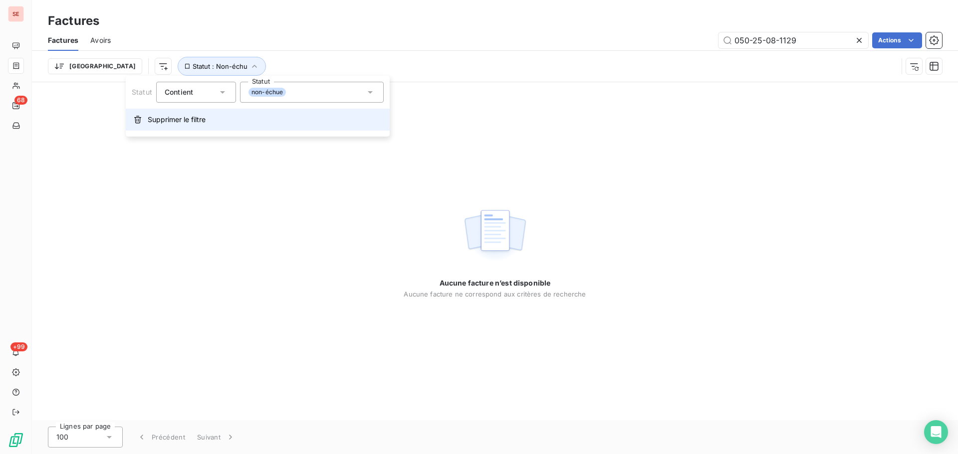
click at [213, 121] on button "Supprimer le filtre" at bounding box center [258, 120] width 264 height 22
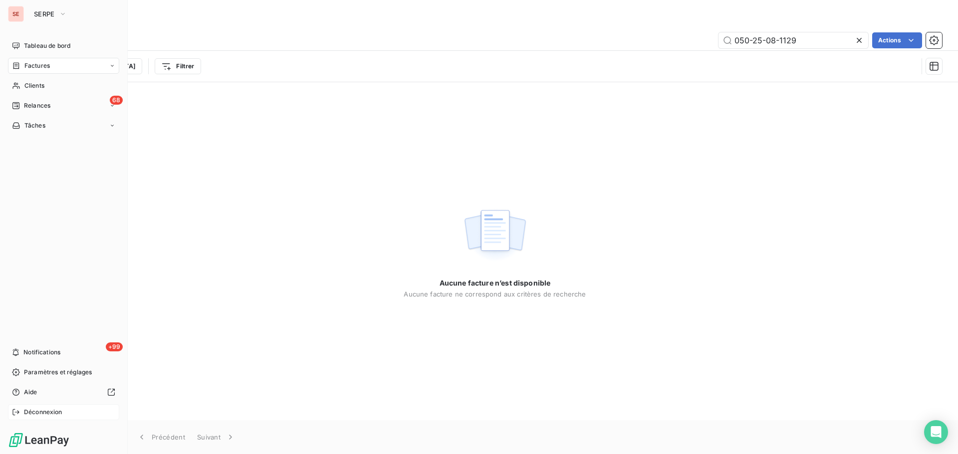
click at [43, 409] on span "Déconnexion" at bounding box center [43, 412] width 38 height 9
